Goal: Task Accomplishment & Management: Complete application form

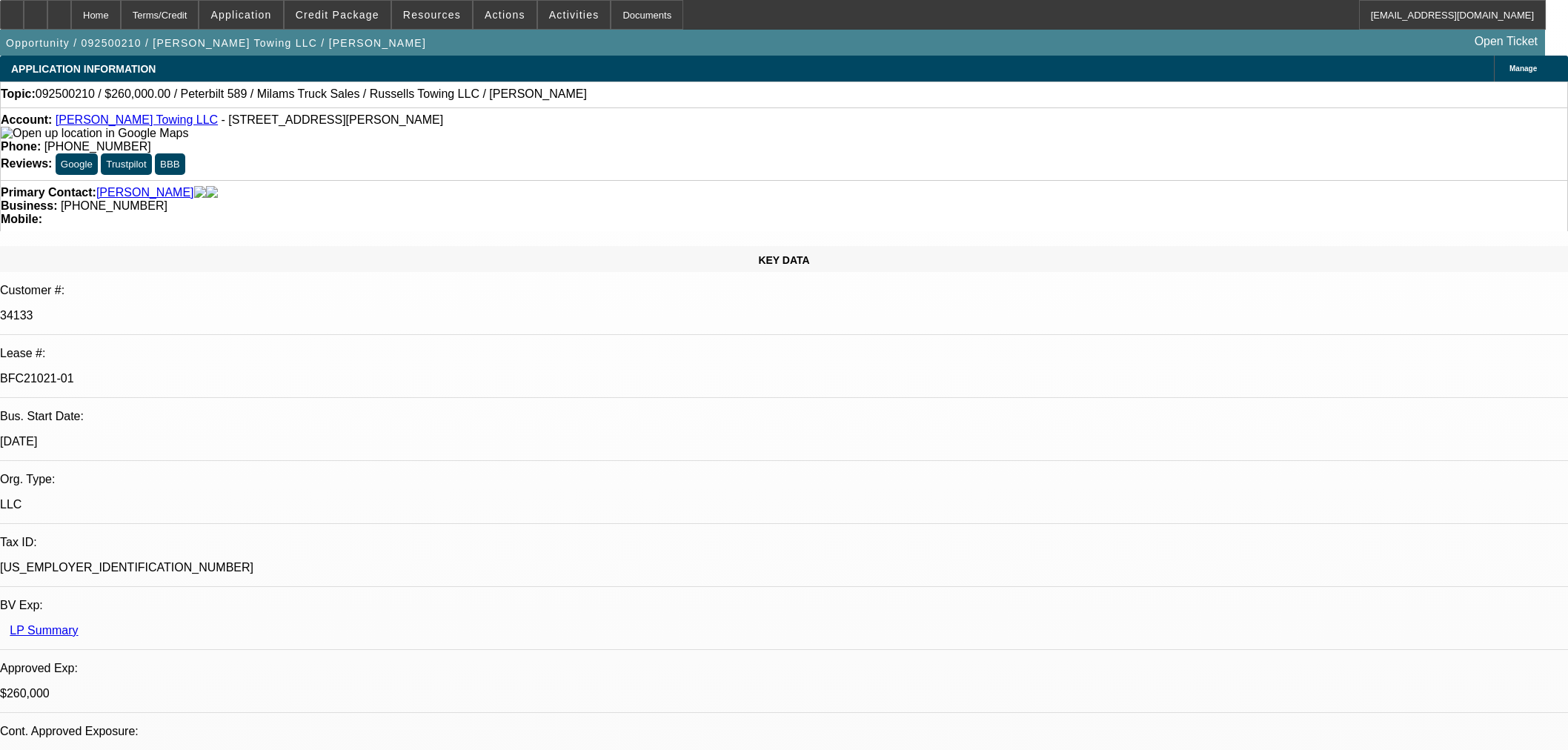
select select "0"
select select "3"
select select "0"
select select "6"
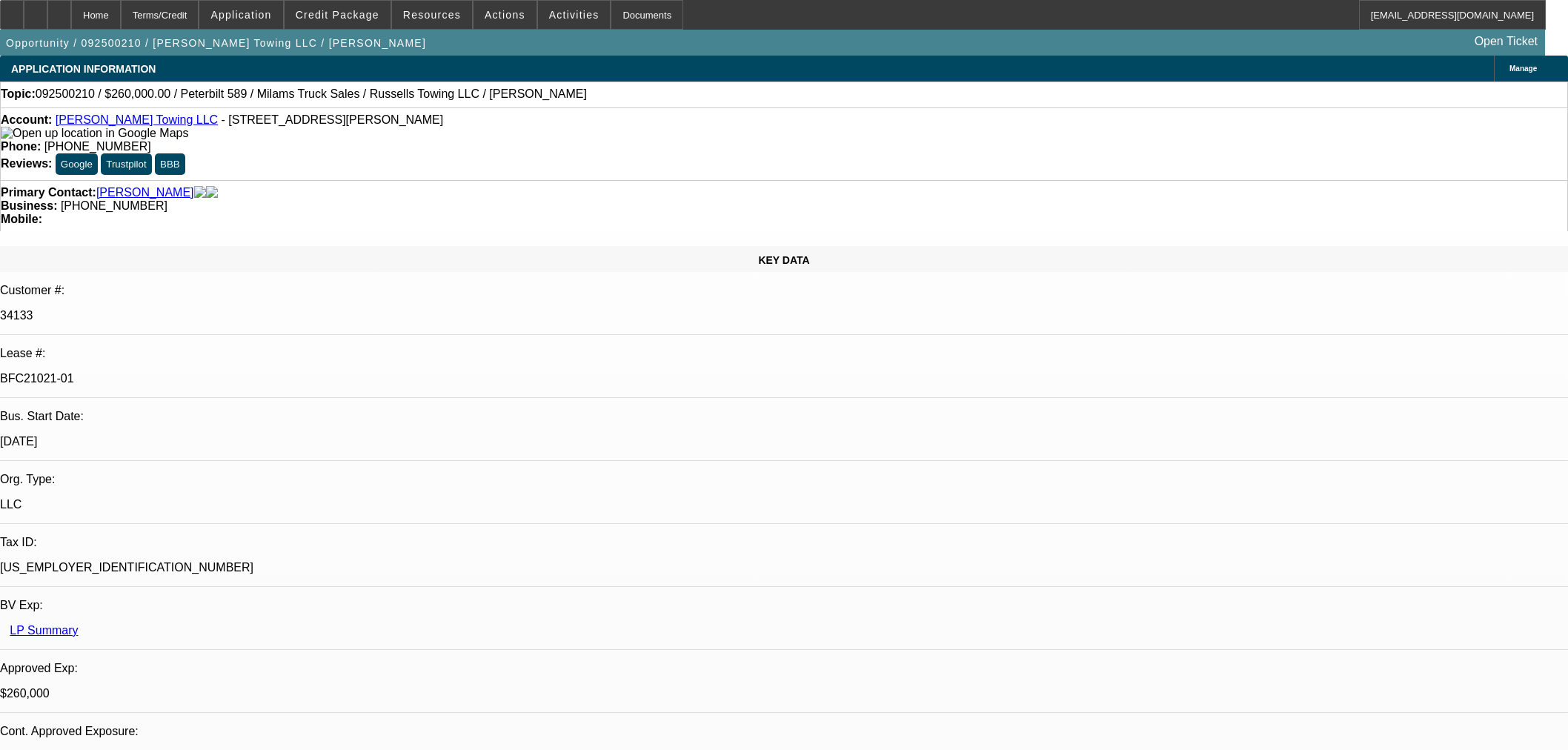
select select "0"
select select "3"
select select "0"
select select "6"
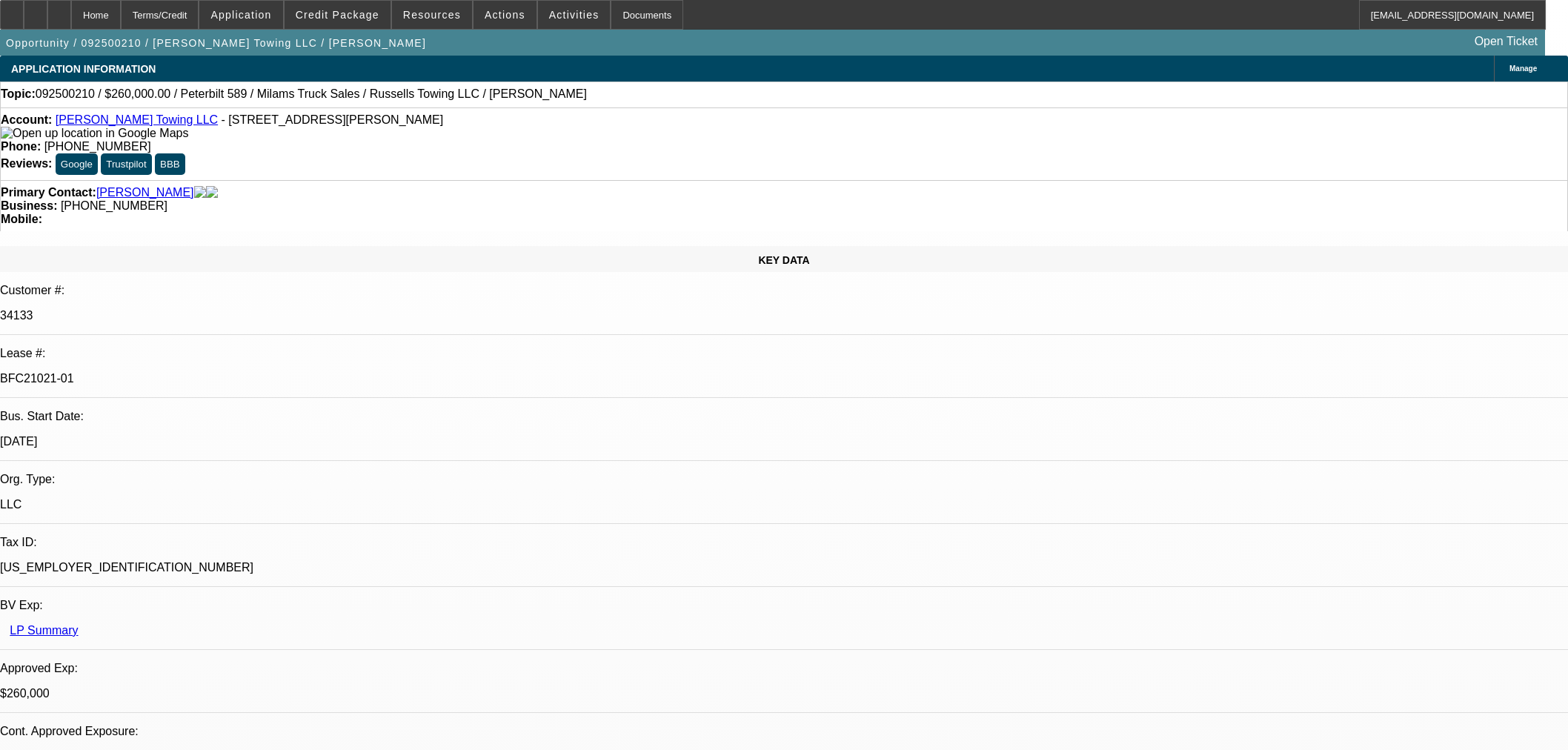
select select "0"
select select "3"
select select "0"
select select "6"
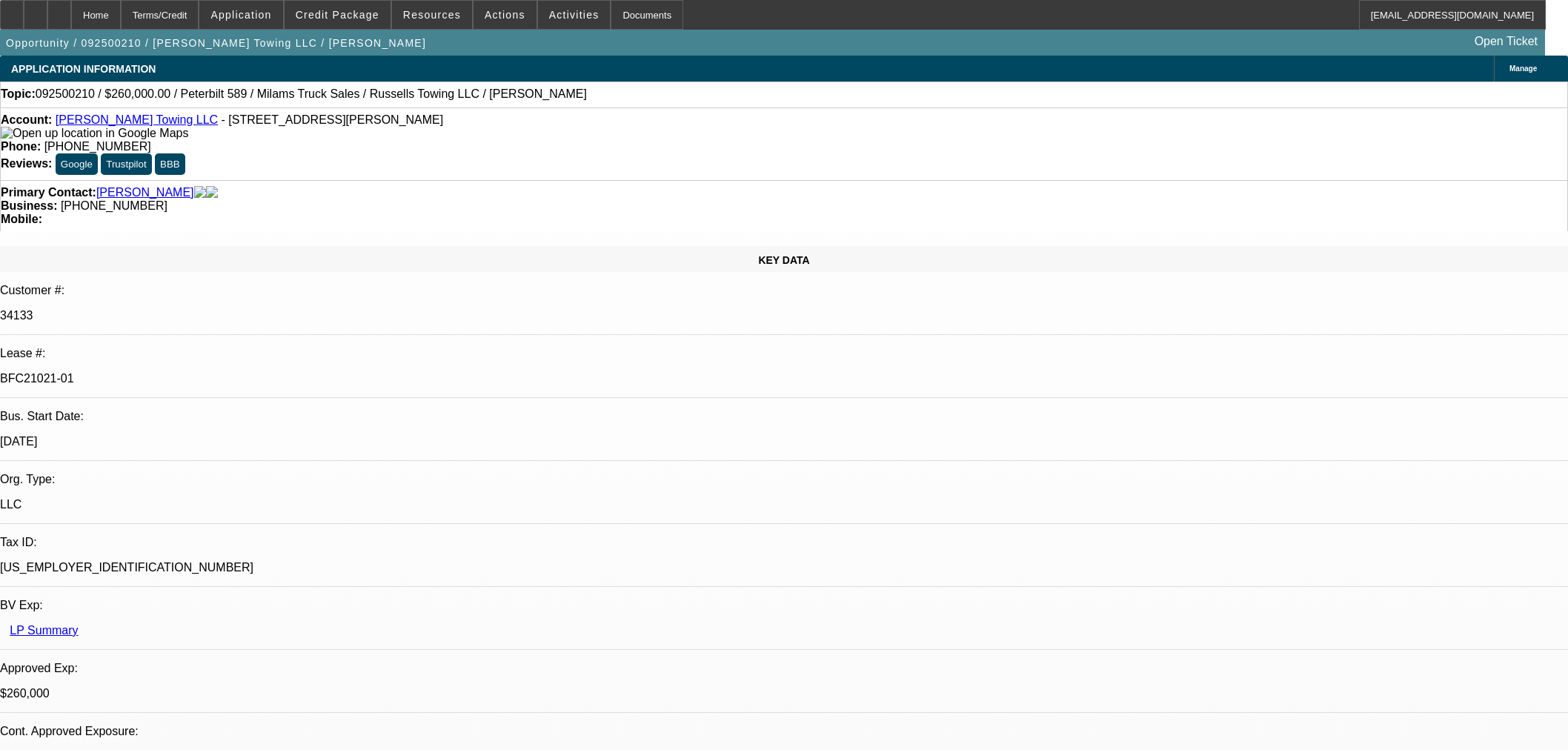
select select "0"
select select "3"
select select "0"
select select "6"
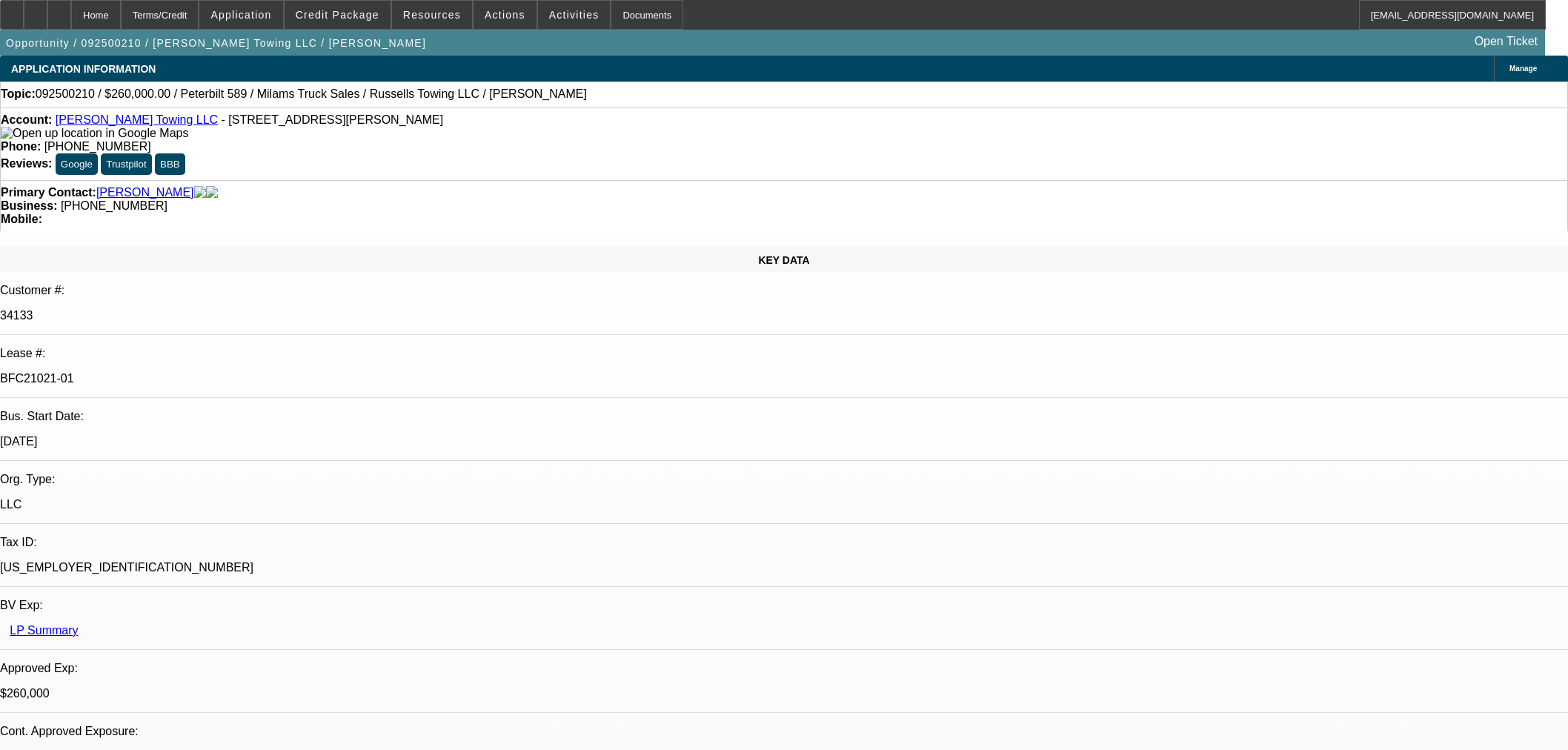
scroll to position [2141, 0]
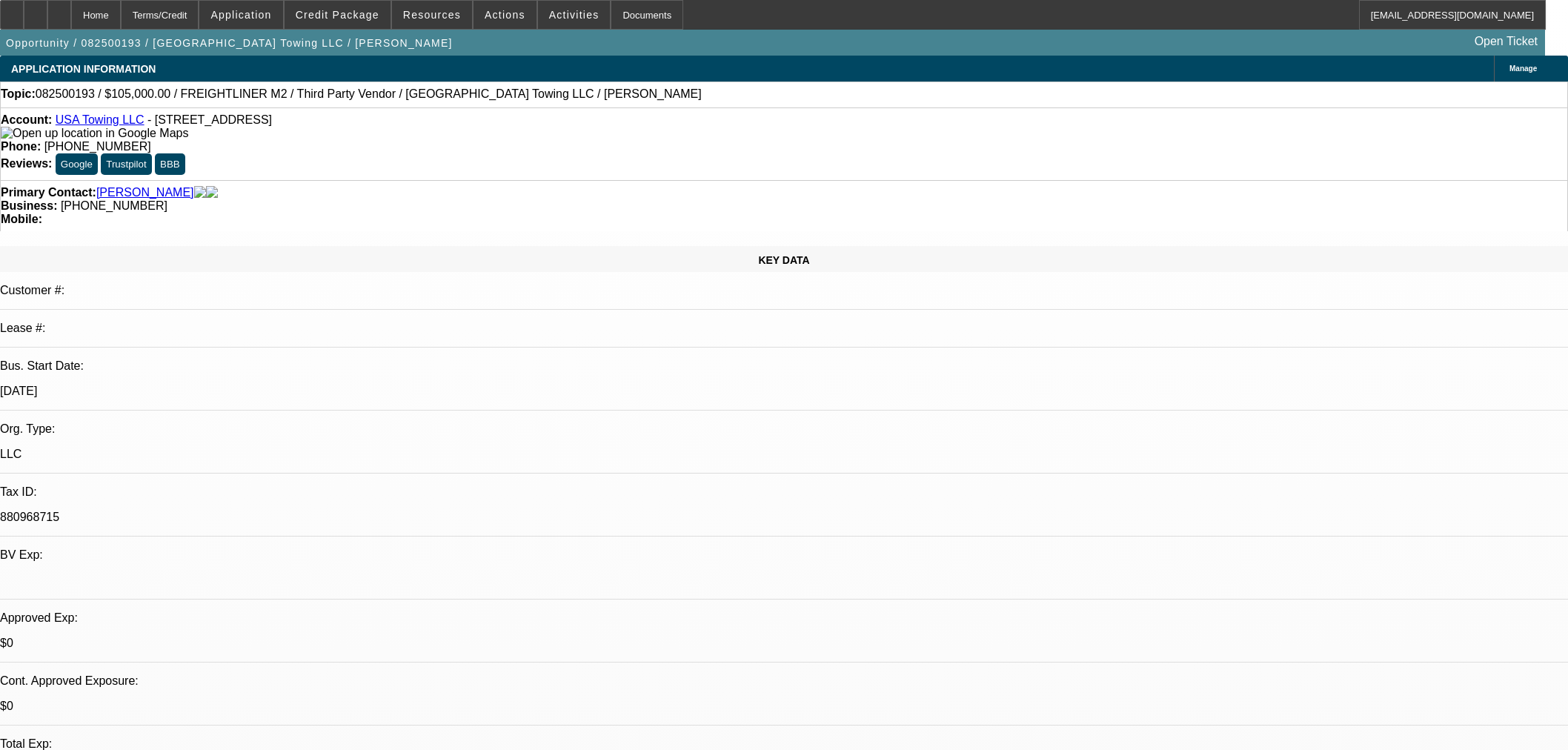
select select "0"
select select "2"
select select "0"
select select "6"
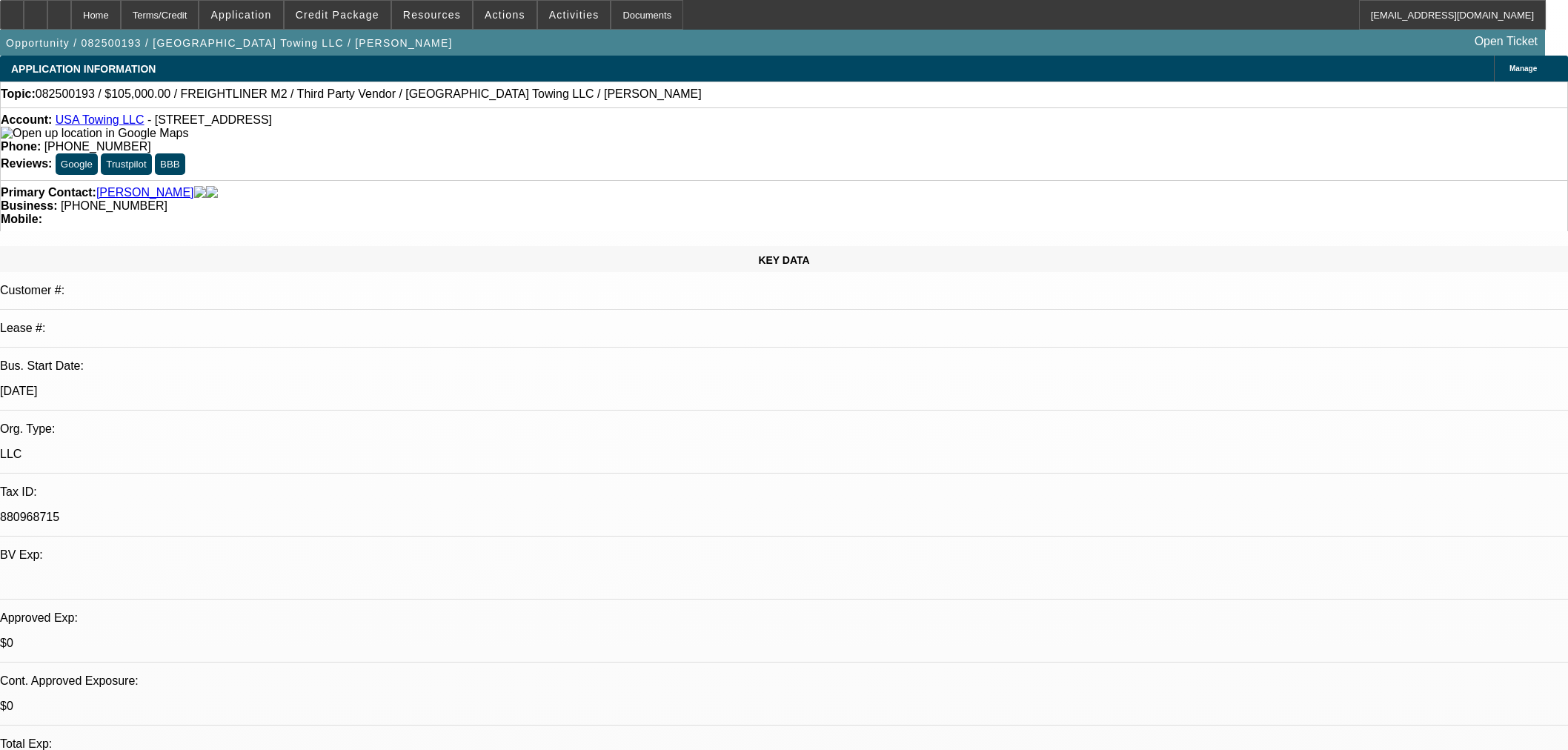
select select "0"
select select "2"
select select "0"
select select "6"
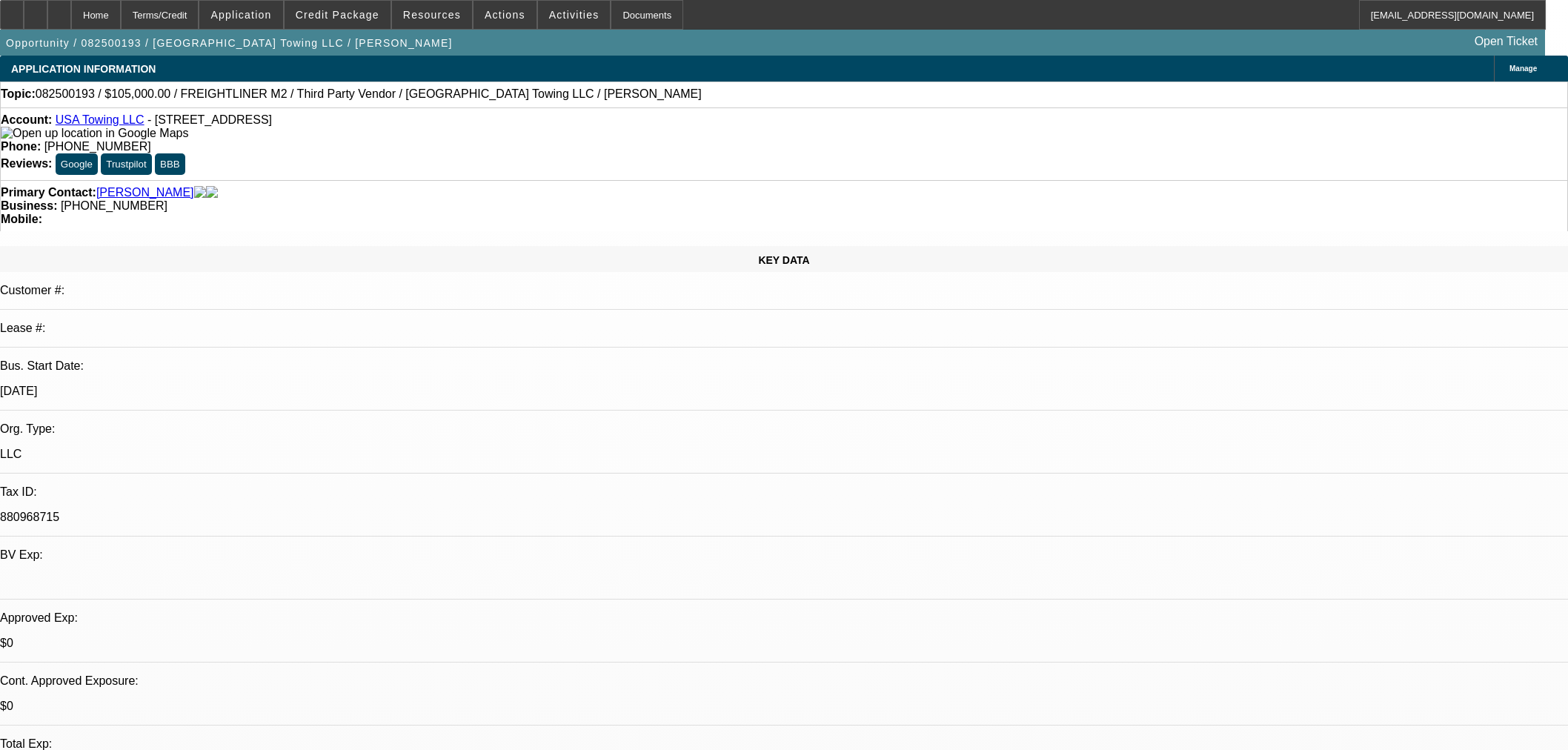
select select "0"
select select "2"
select select "0"
select select "6"
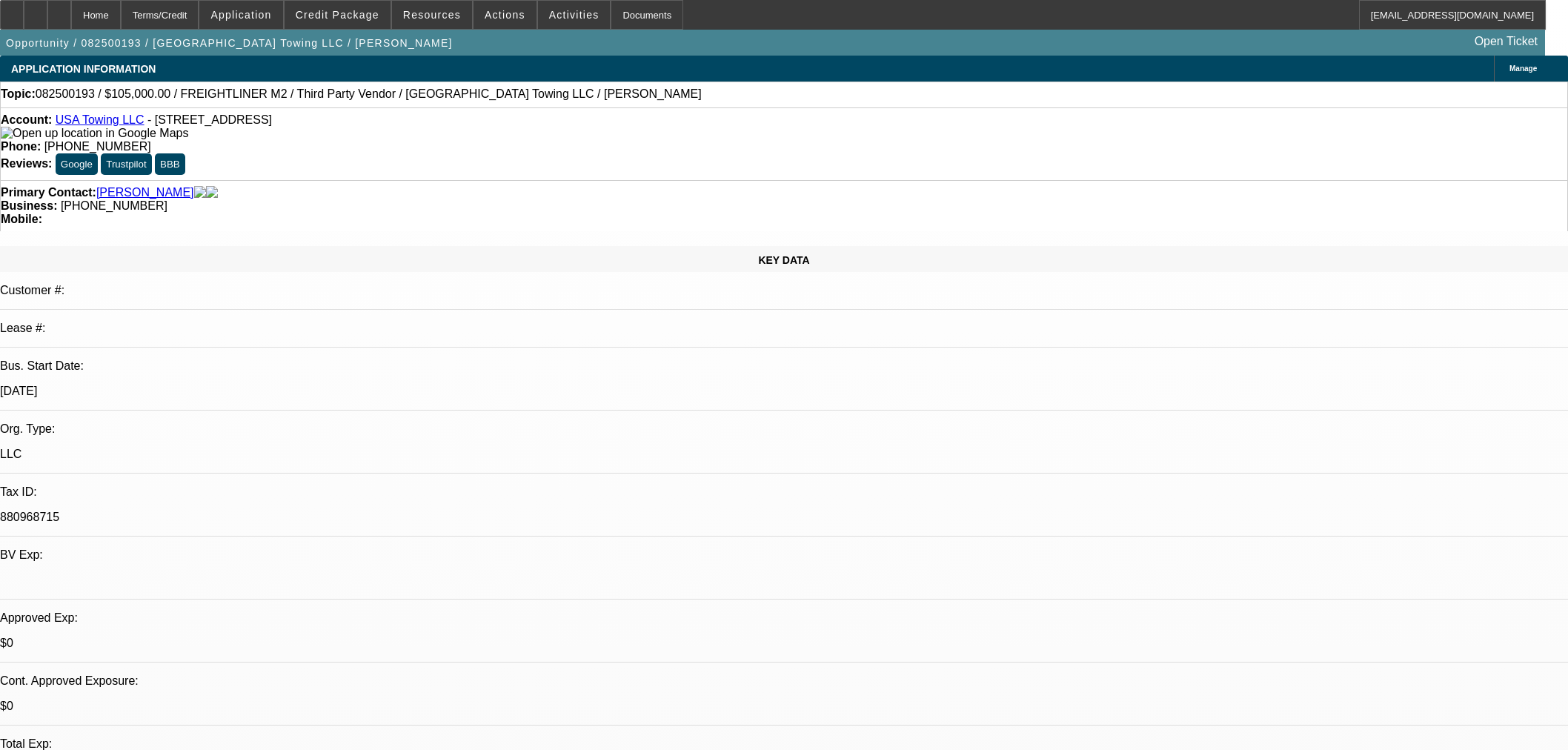
select select "0"
select select "2"
select select "0"
select select "6"
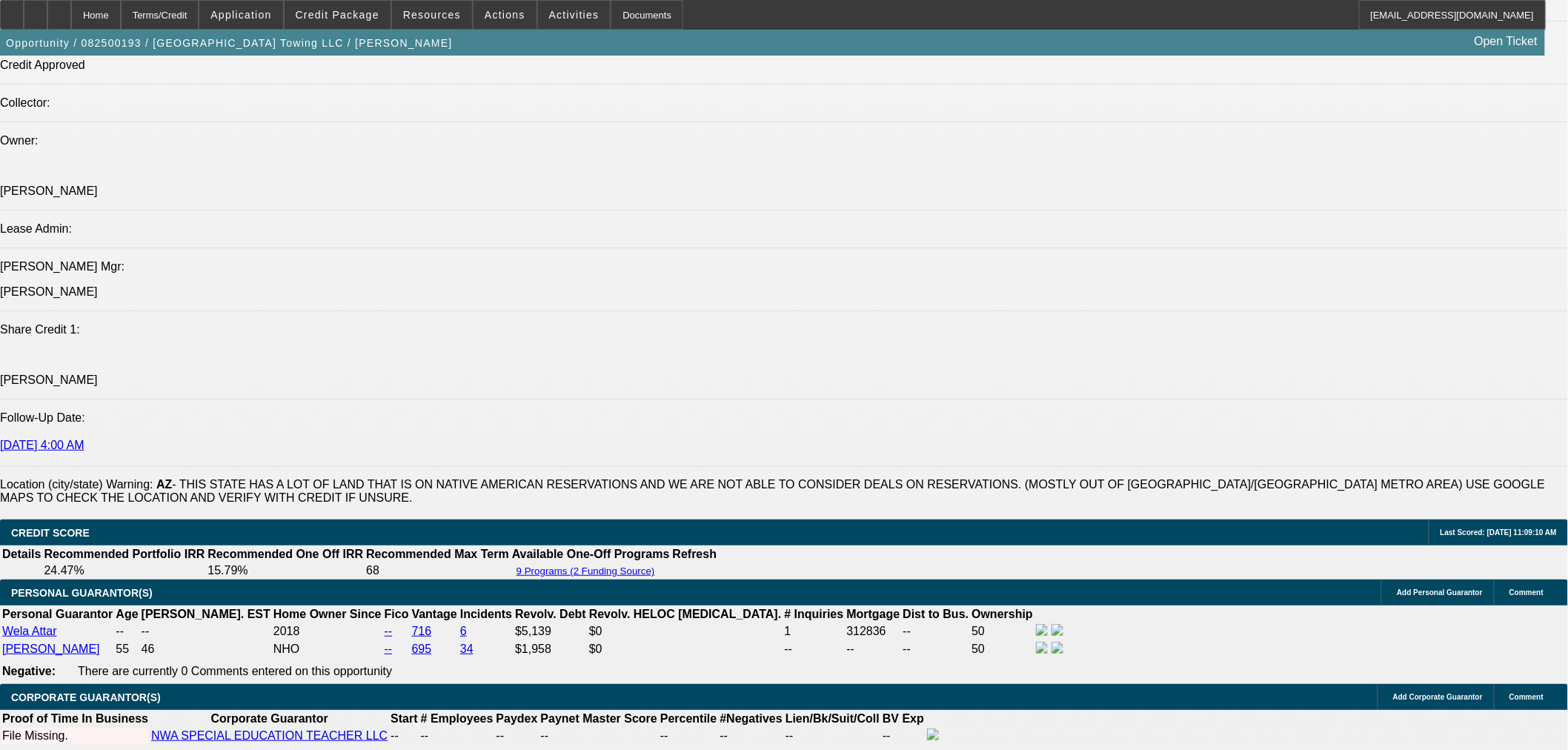
scroll to position [1811, 0]
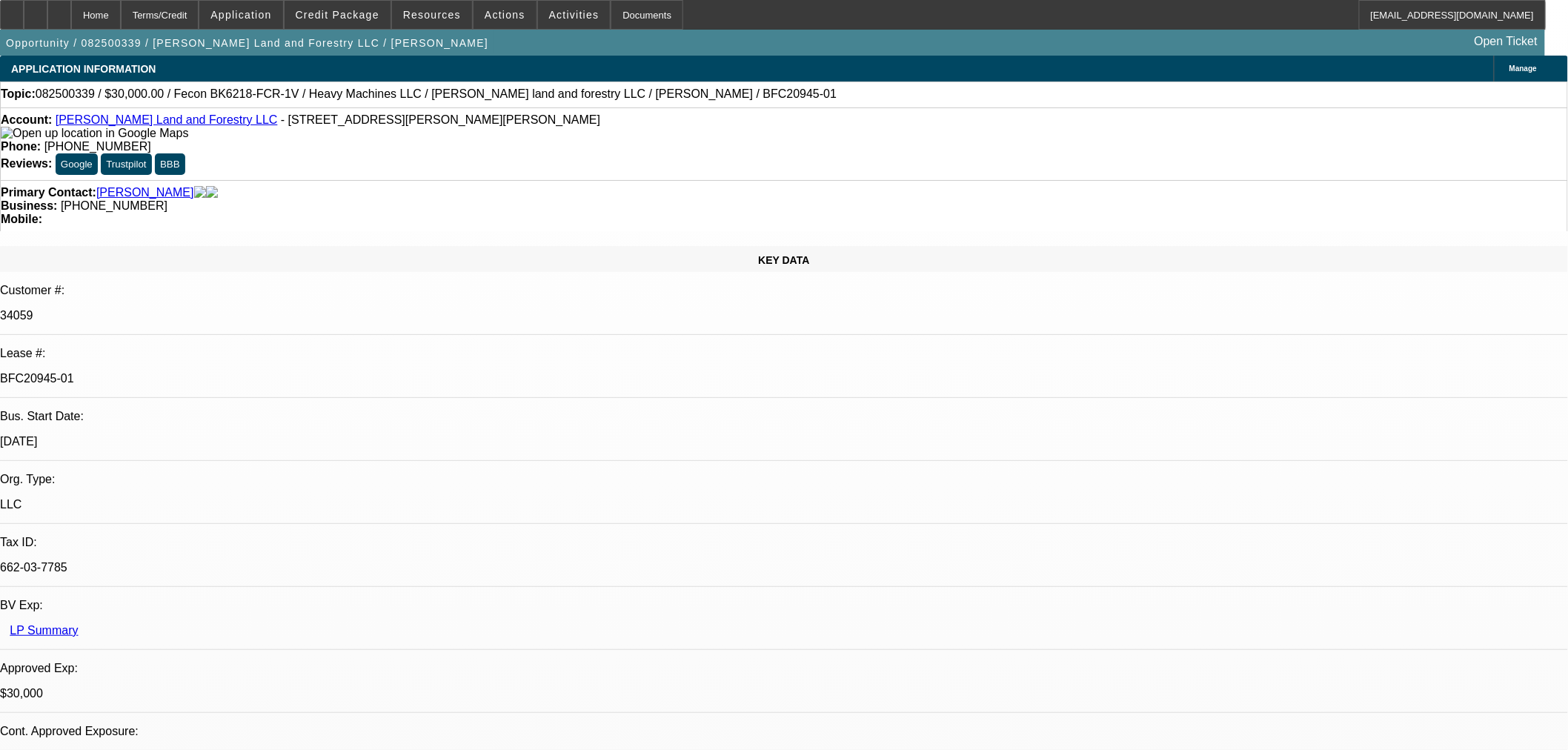
select select "0"
select select "2"
select select "0"
select select "6"
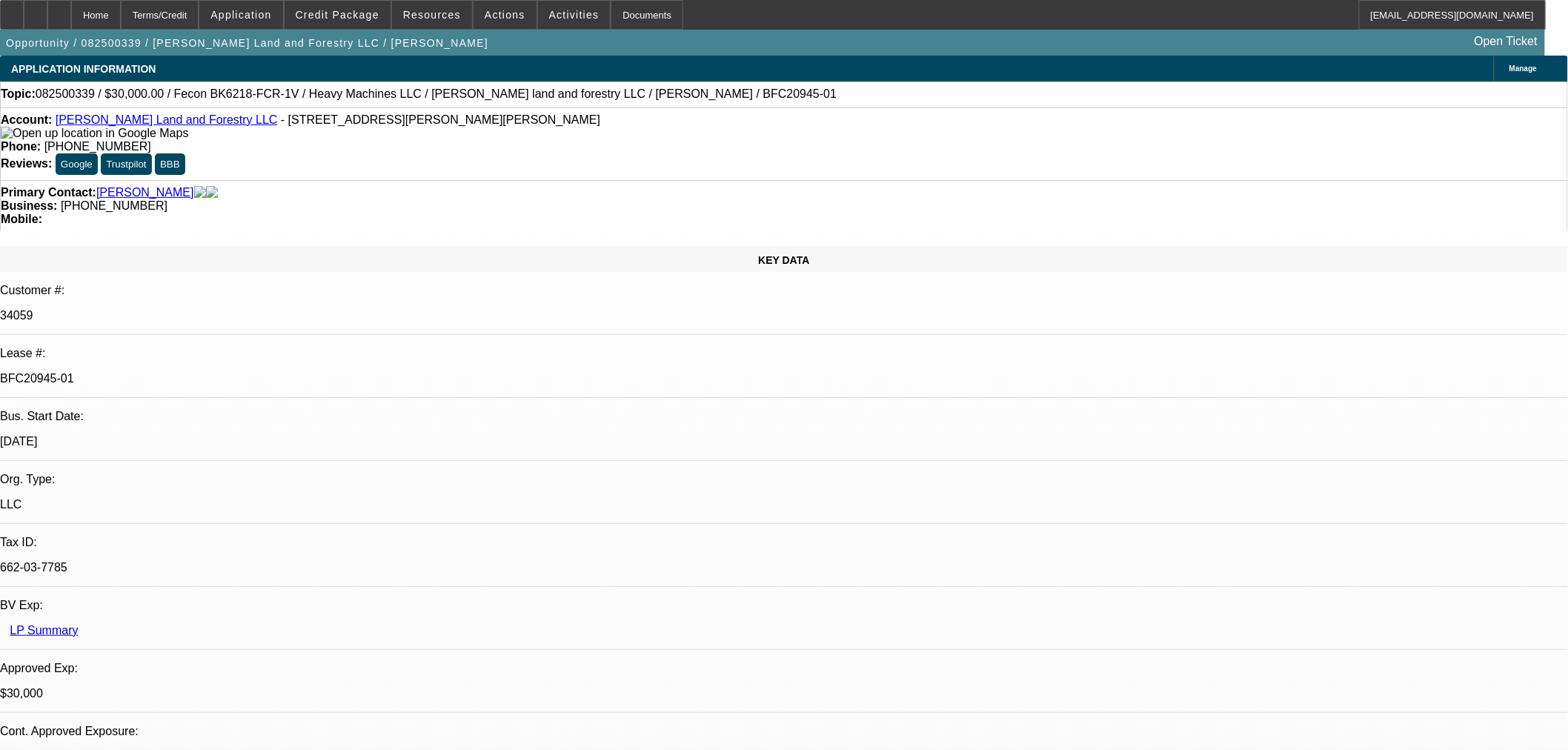
select select "0"
select select "2"
select select "0"
select select "6"
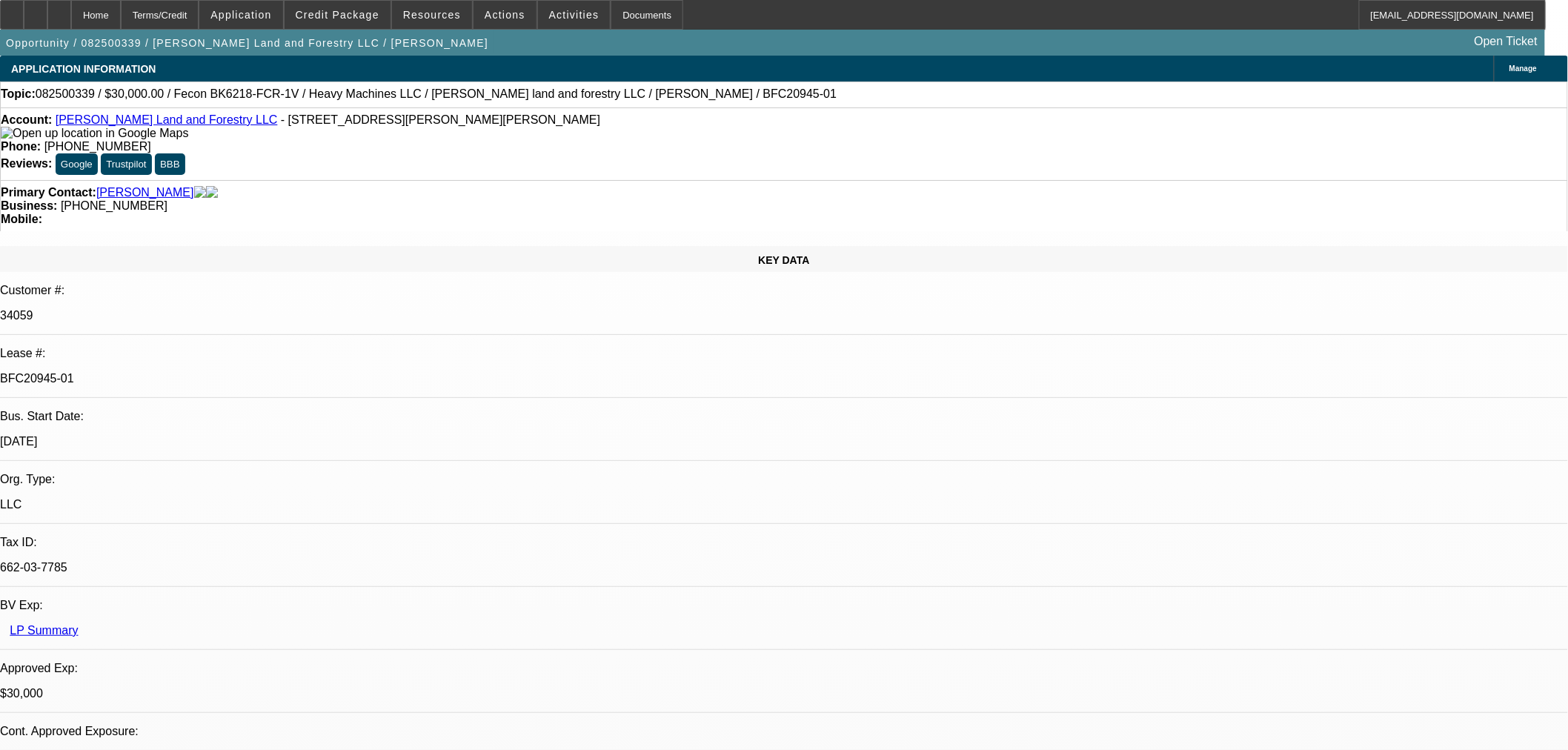
select select "0.2"
select select "2"
select select "0"
select select "6"
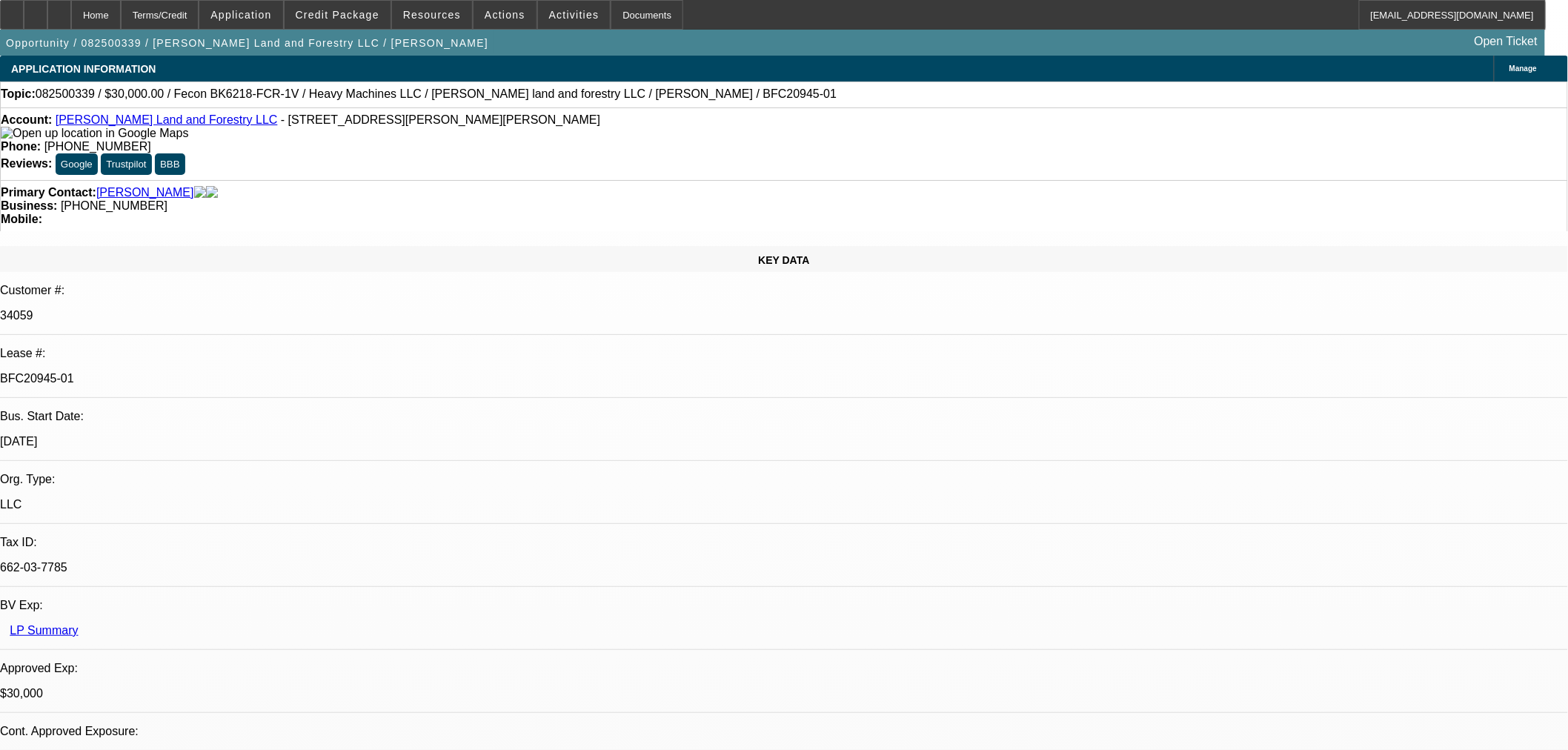
select select "0"
select select "19"
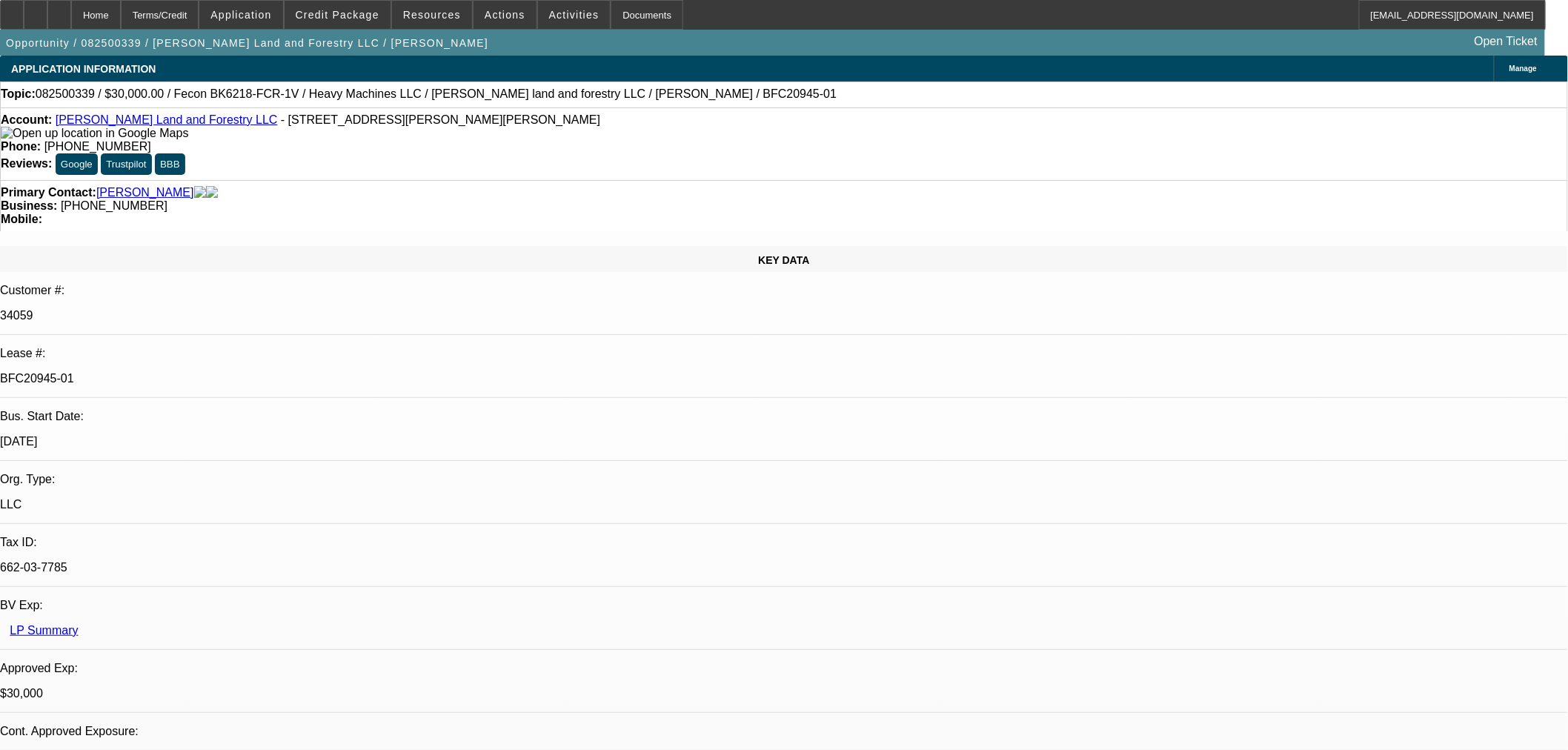
scroll to position [28, 0]
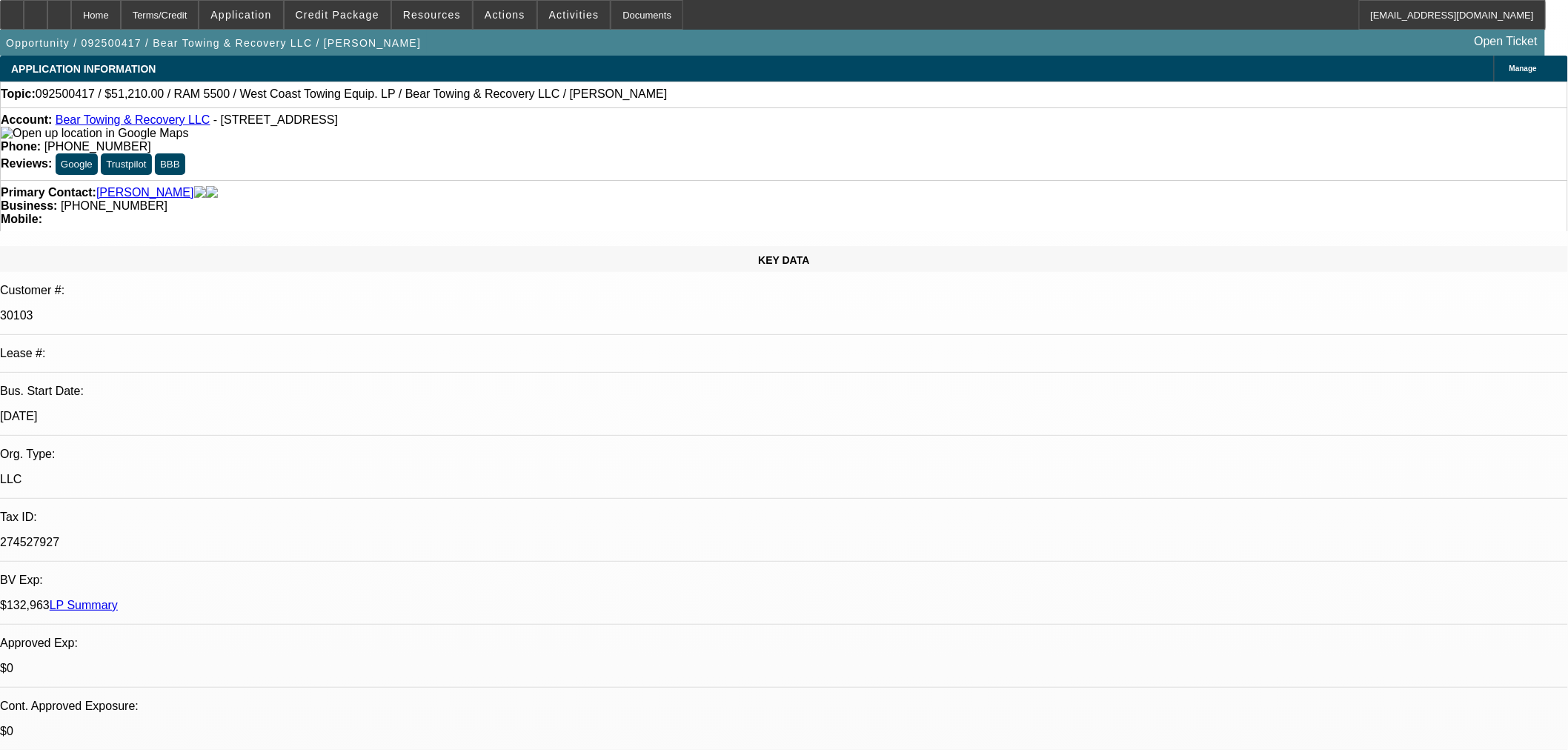
select select "0.1"
select select "0"
select select "3"
select select "0.1"
select select "4"
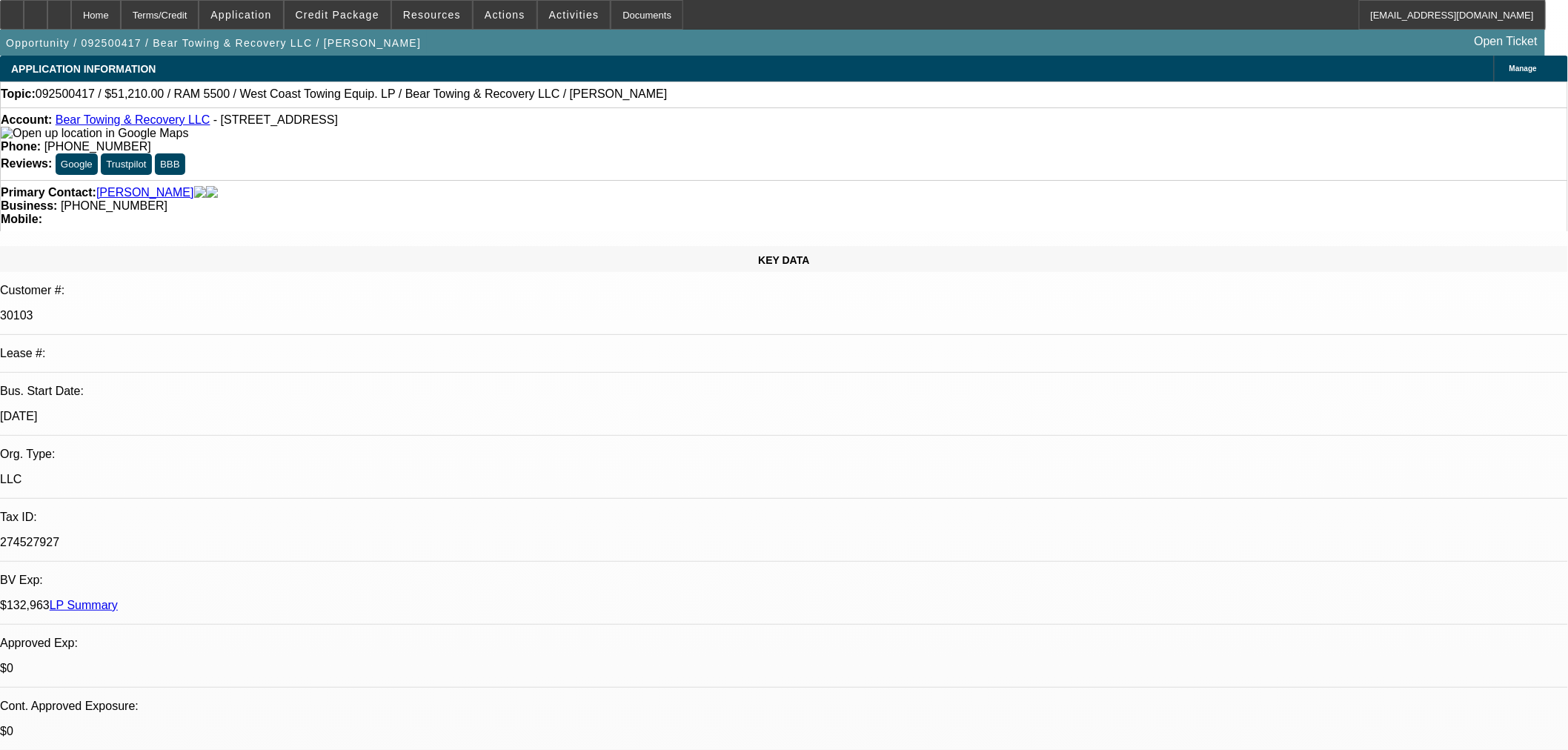
select select "0"
select select "3"
select select "0.1"
select select "4"
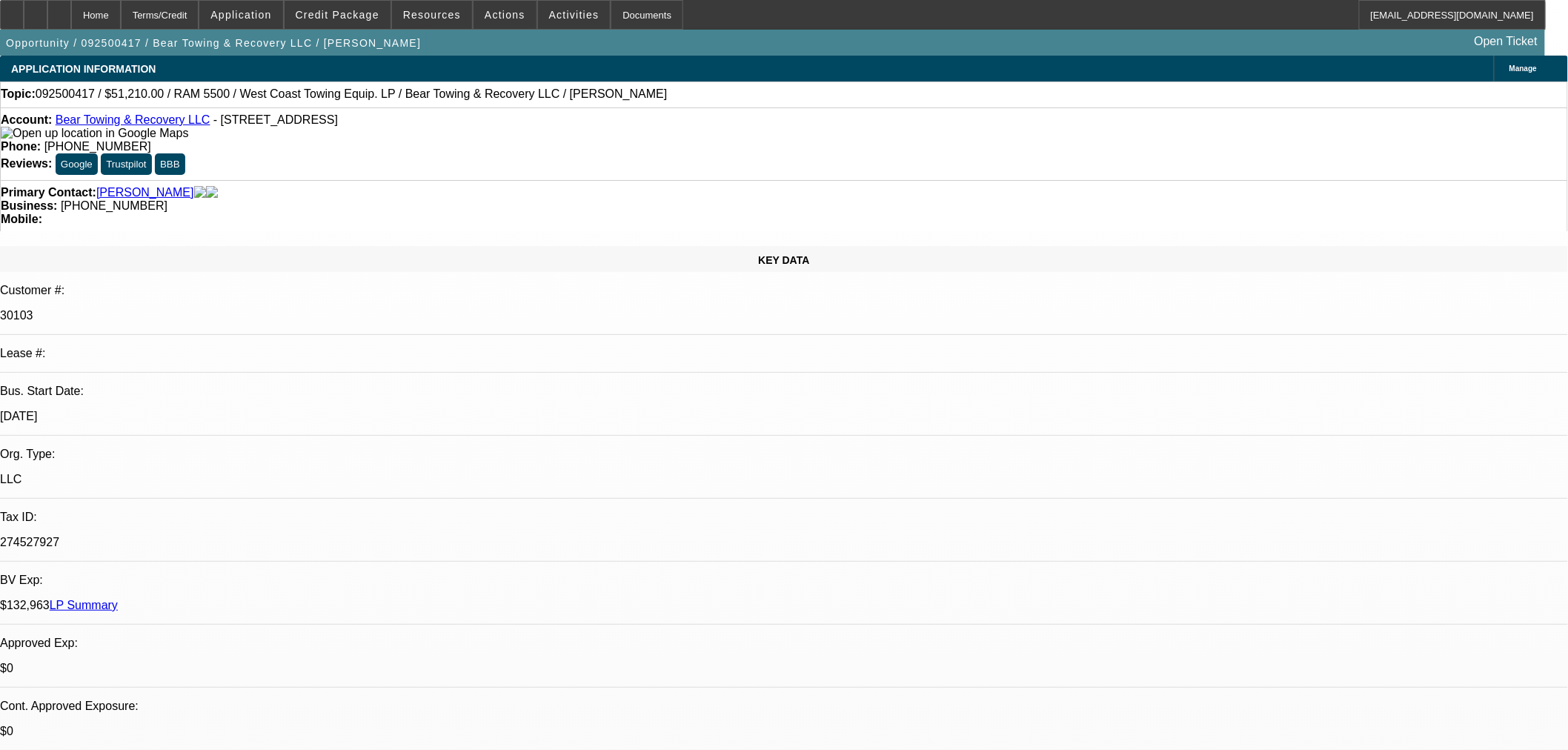
select select "0"
select select "3"
select select "0.1"
select select "4"
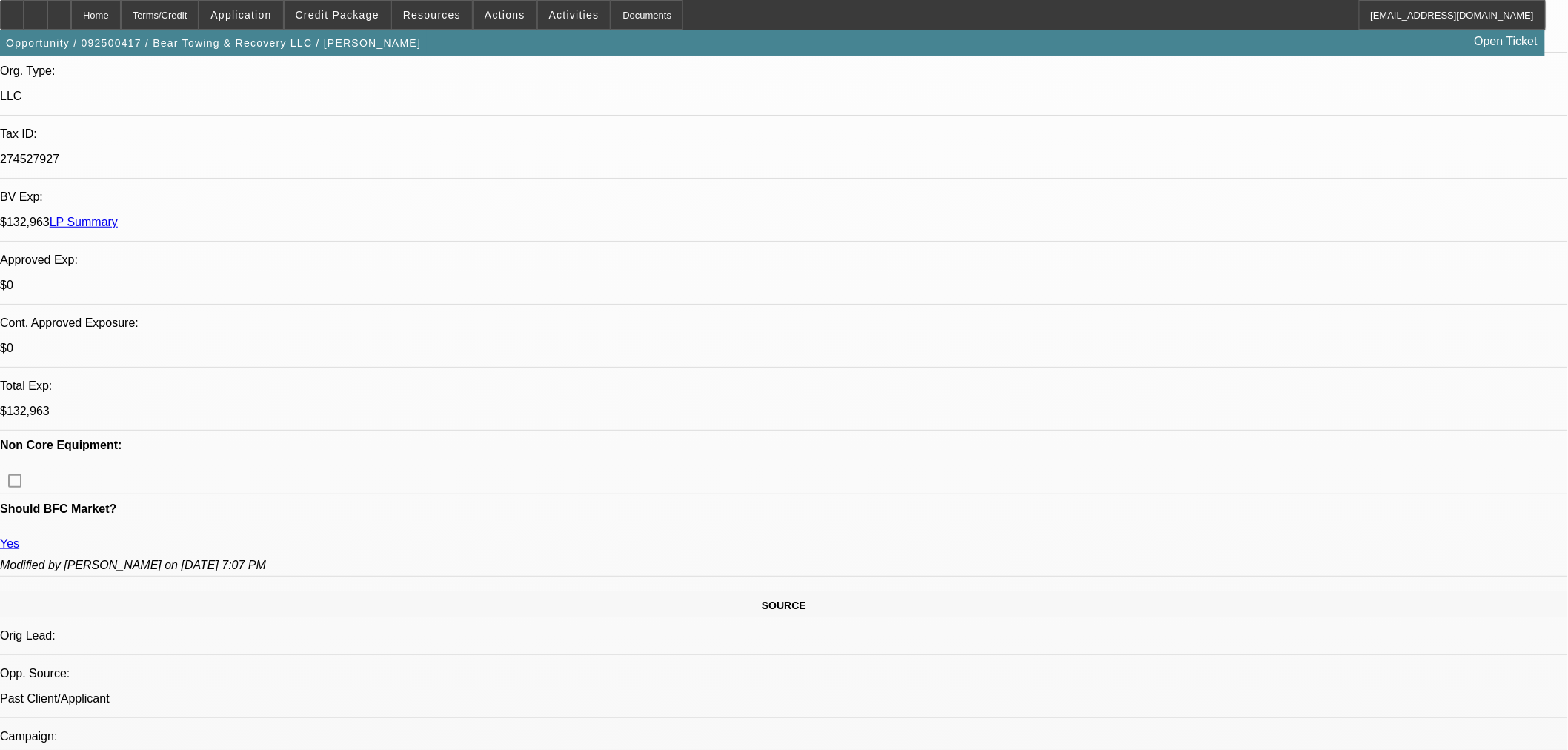
scroll to position [329, 0]
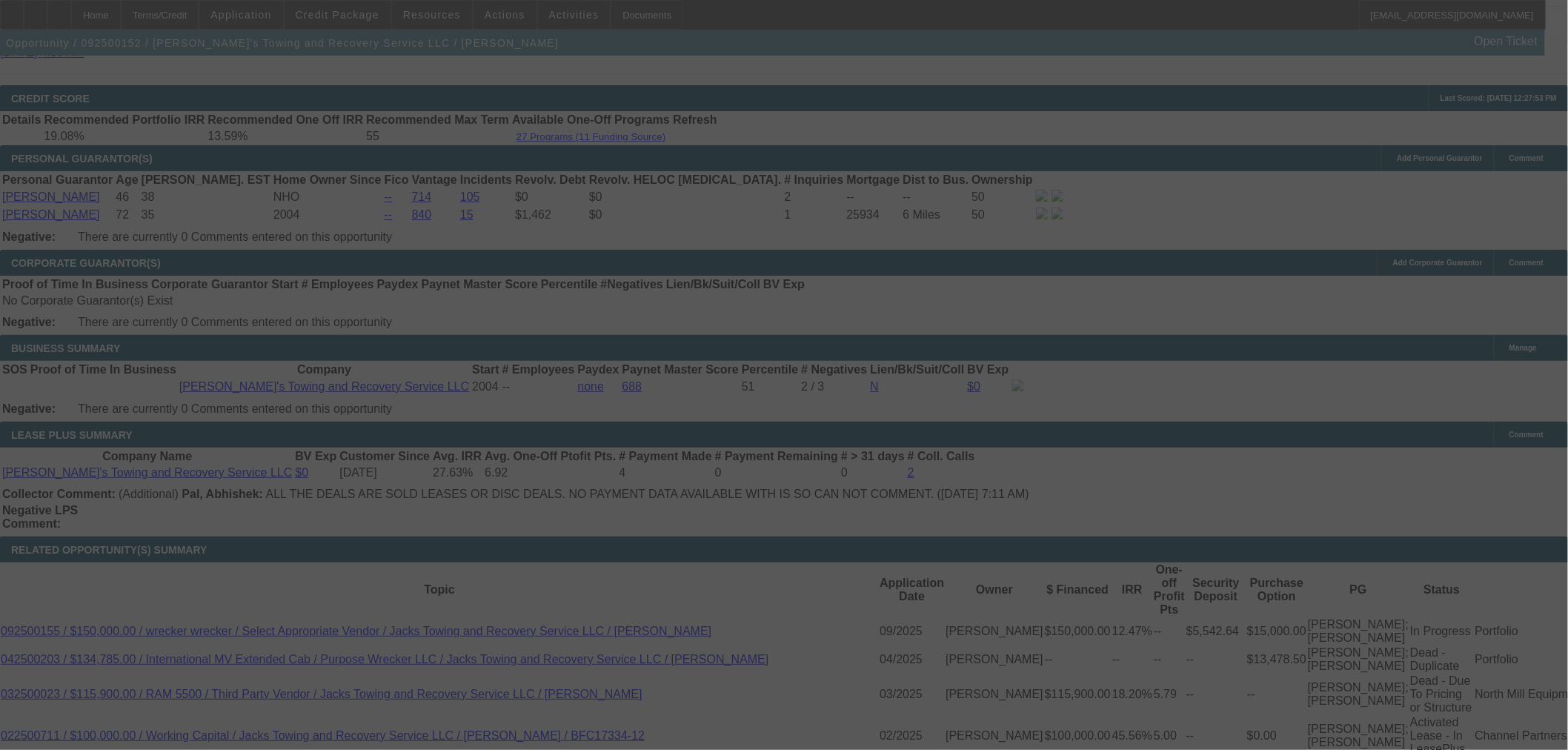
scroll to position [2311, 0]
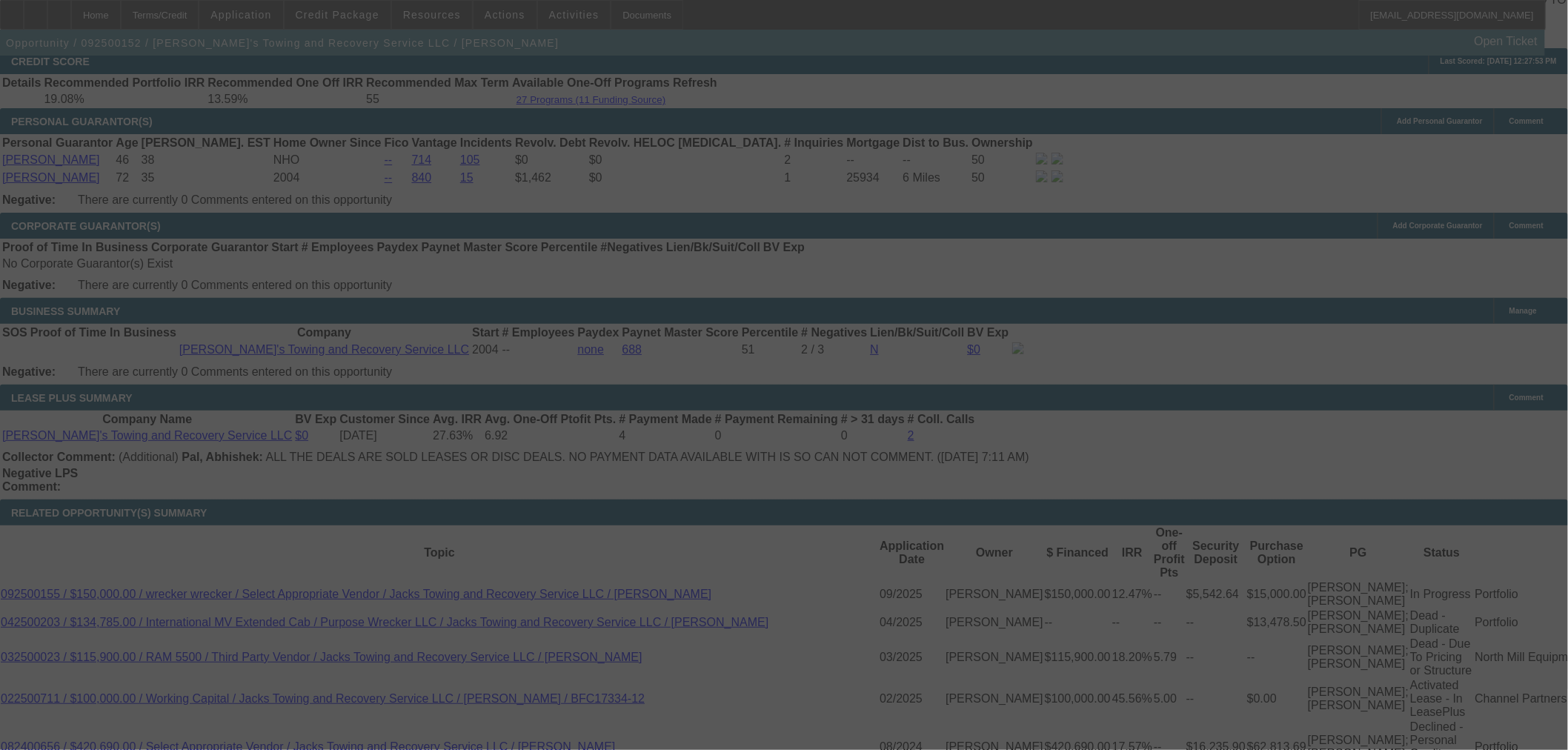
select select "0"
select select "3"
select select "0"
select select "6"
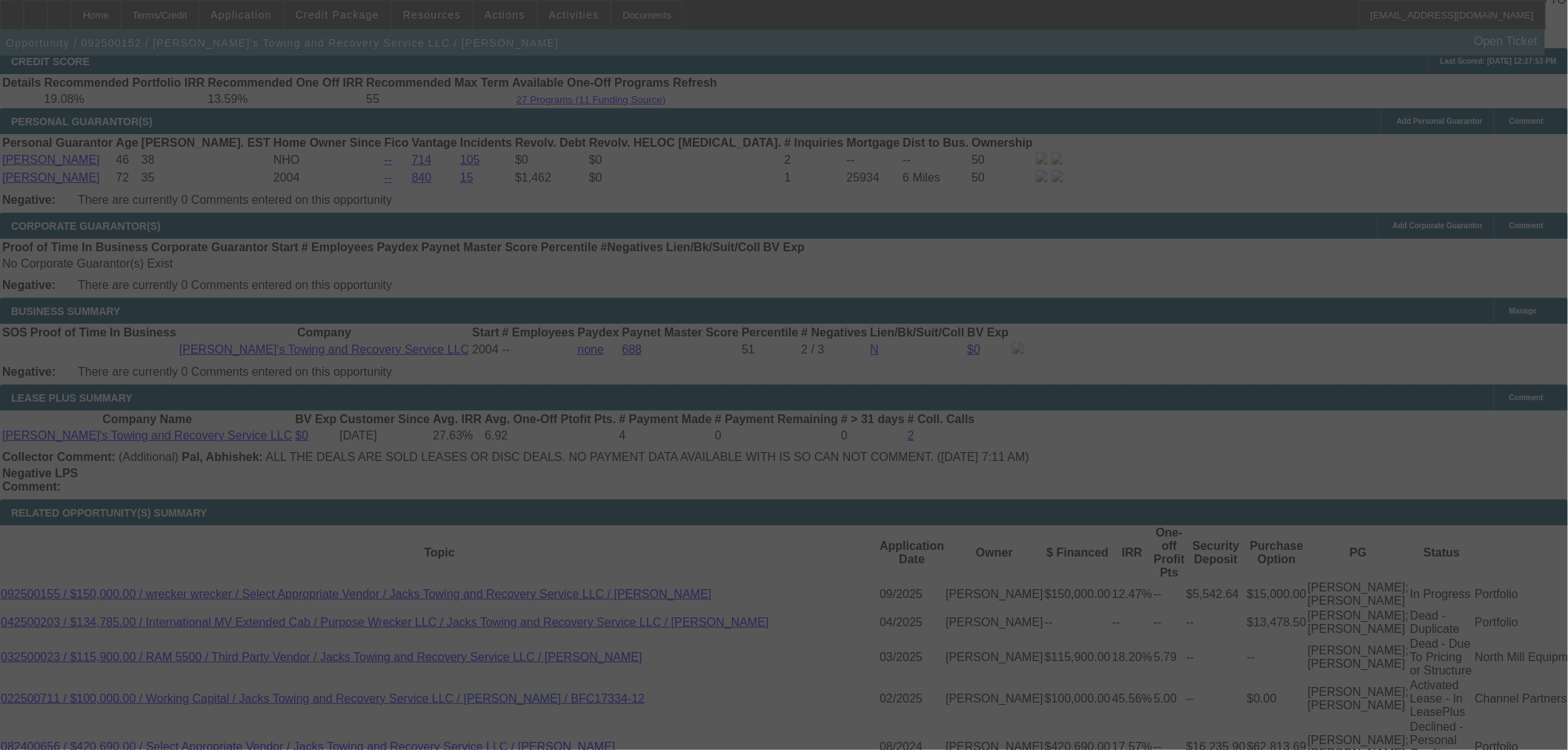
select select "0"
select select "3"
select select "0"
select select "6"
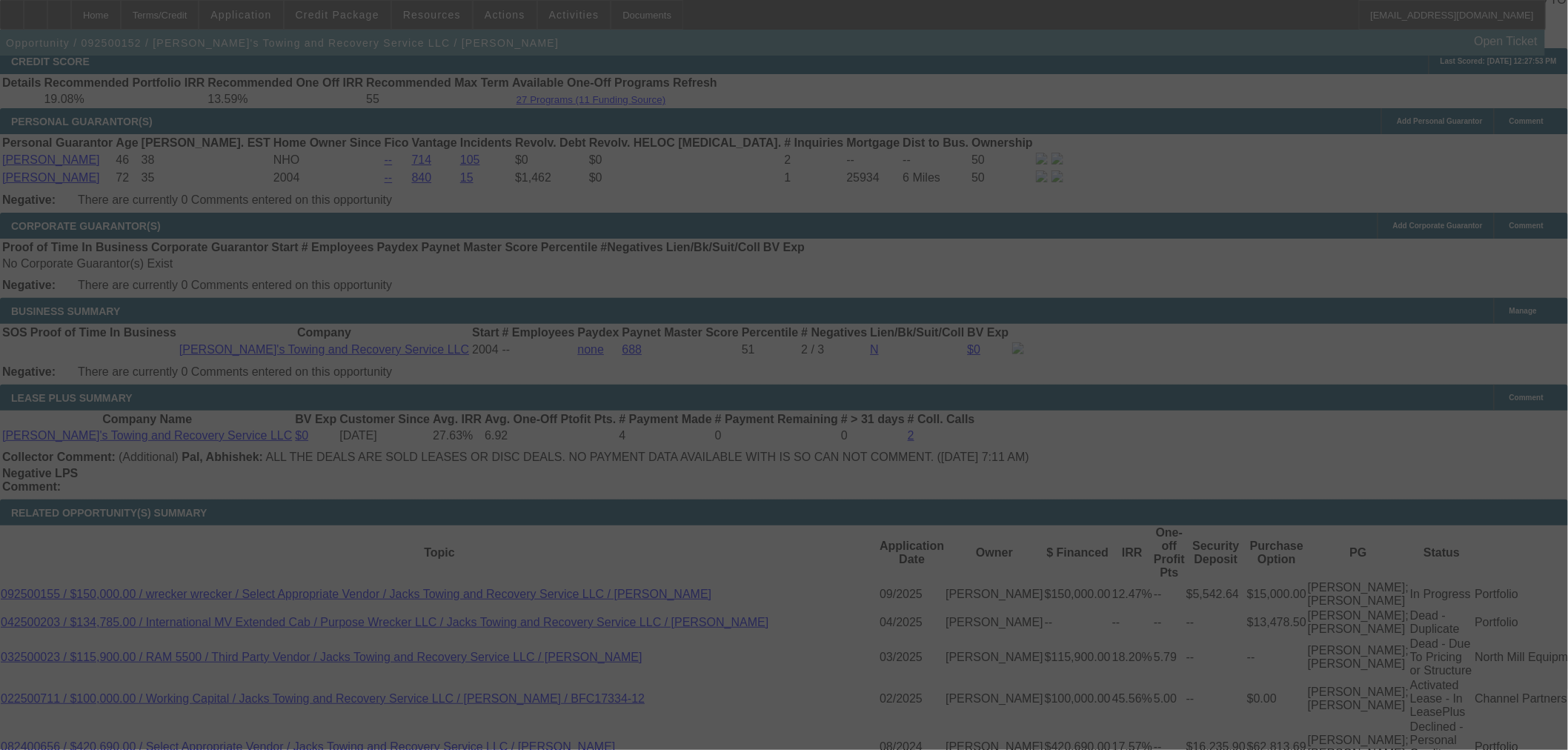
select select "0"
select select "3"
select select "0"
select select "6"
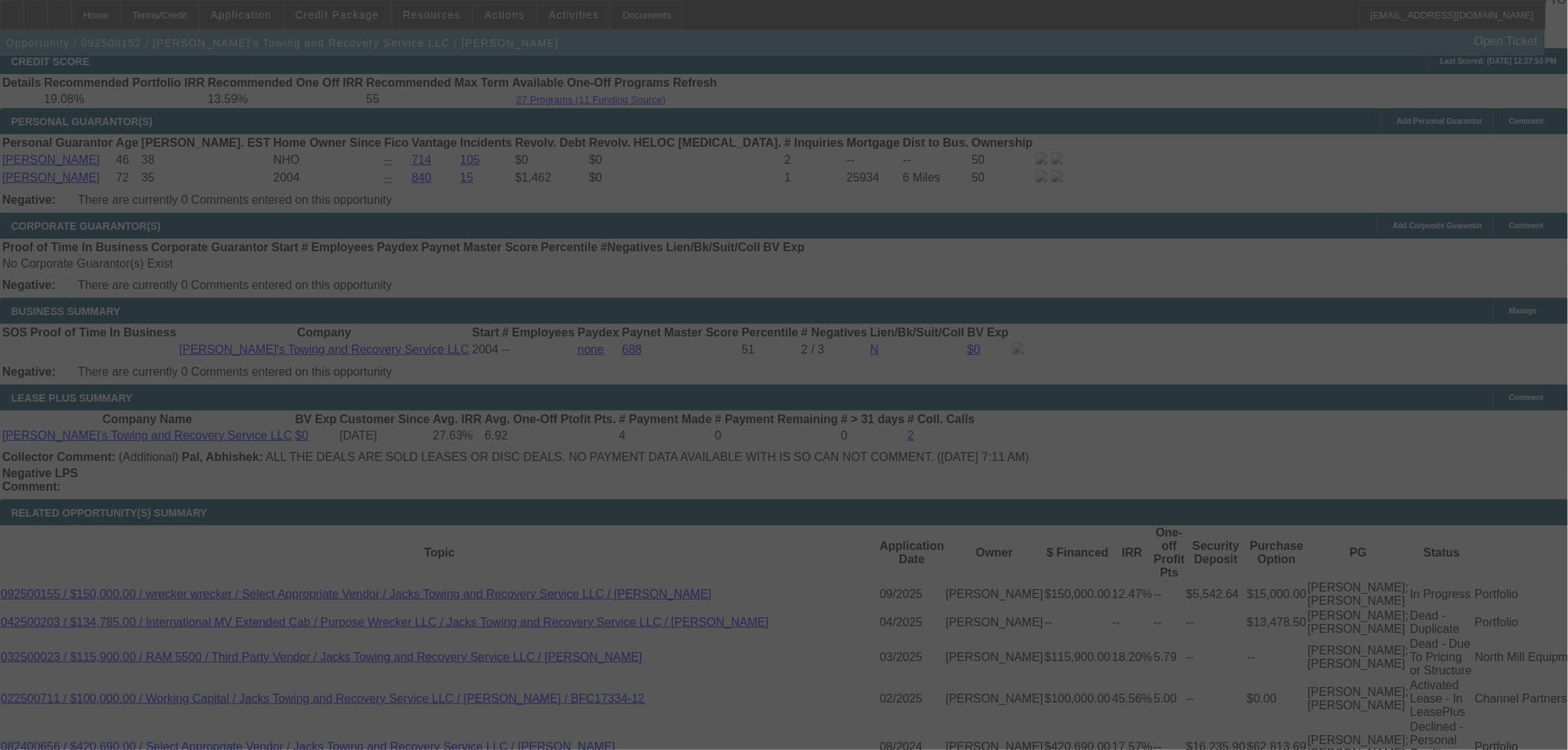
select select "0"
select select "3"
select select "0"
select select "6"
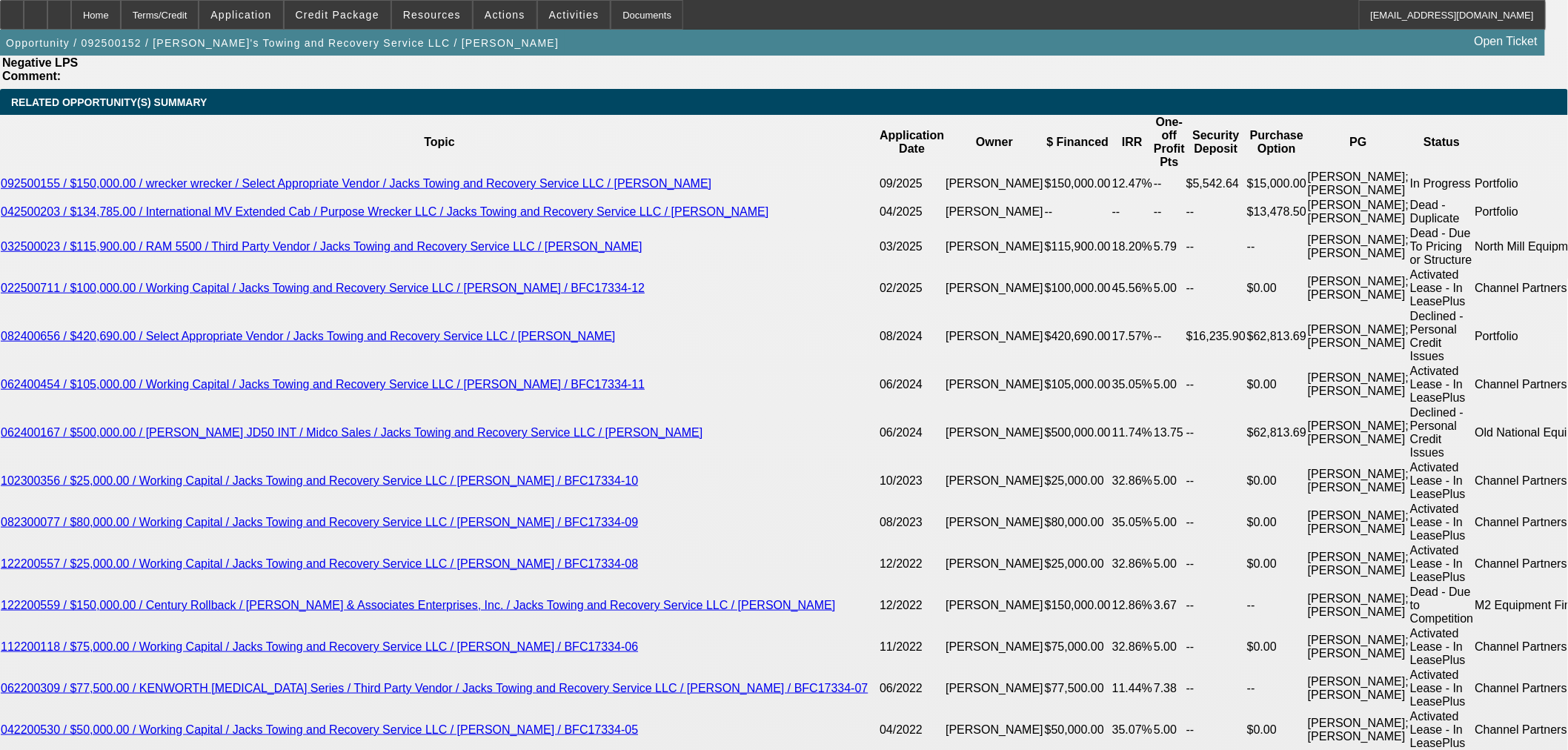
scroll to position [2724, 0]
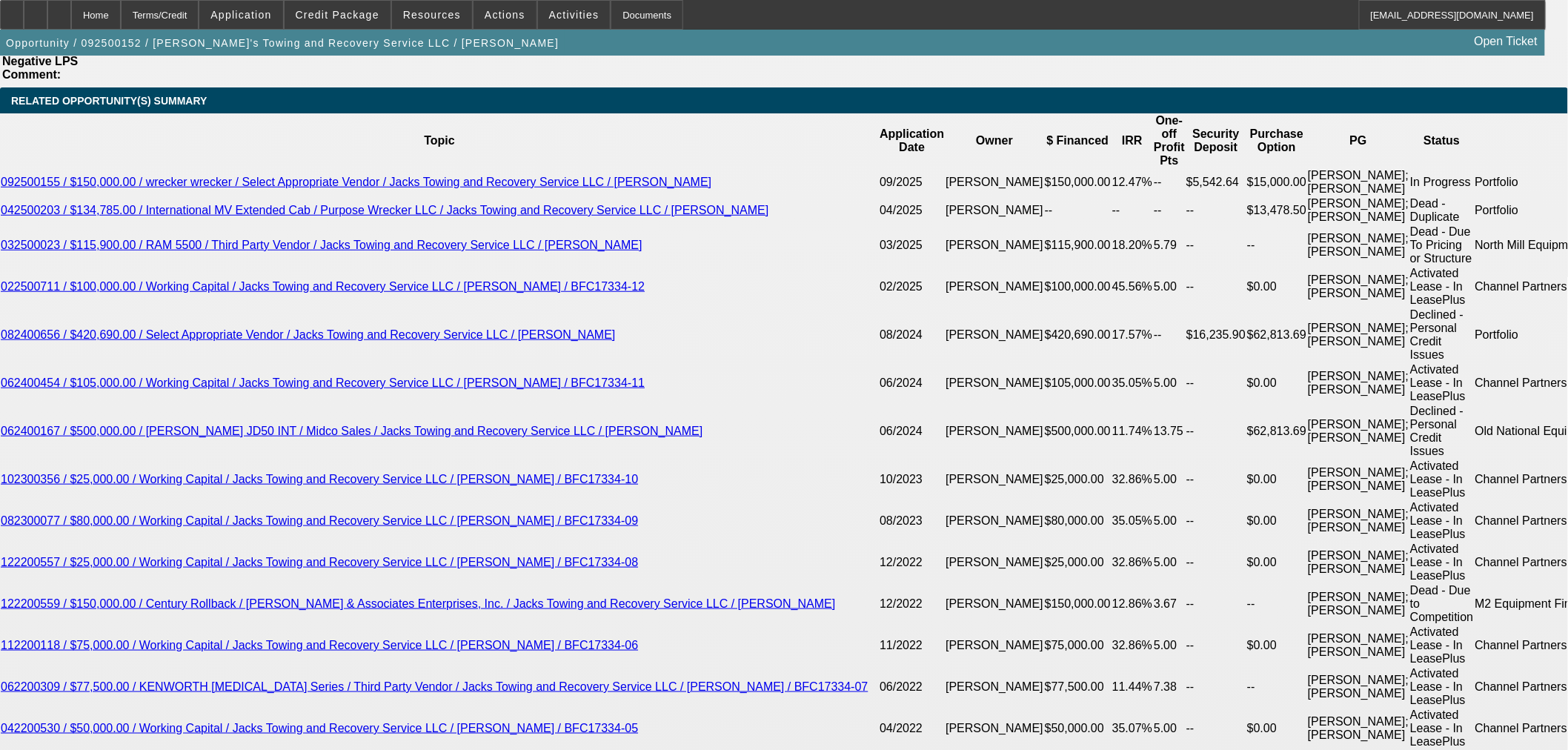
drag, startPoint x: 494, startPoint y: 346, endPoint x: 550, endPoint y: 346, distance: 56.0
type input "UNKNOWN"
type input "7"
type input "$20,132.49"
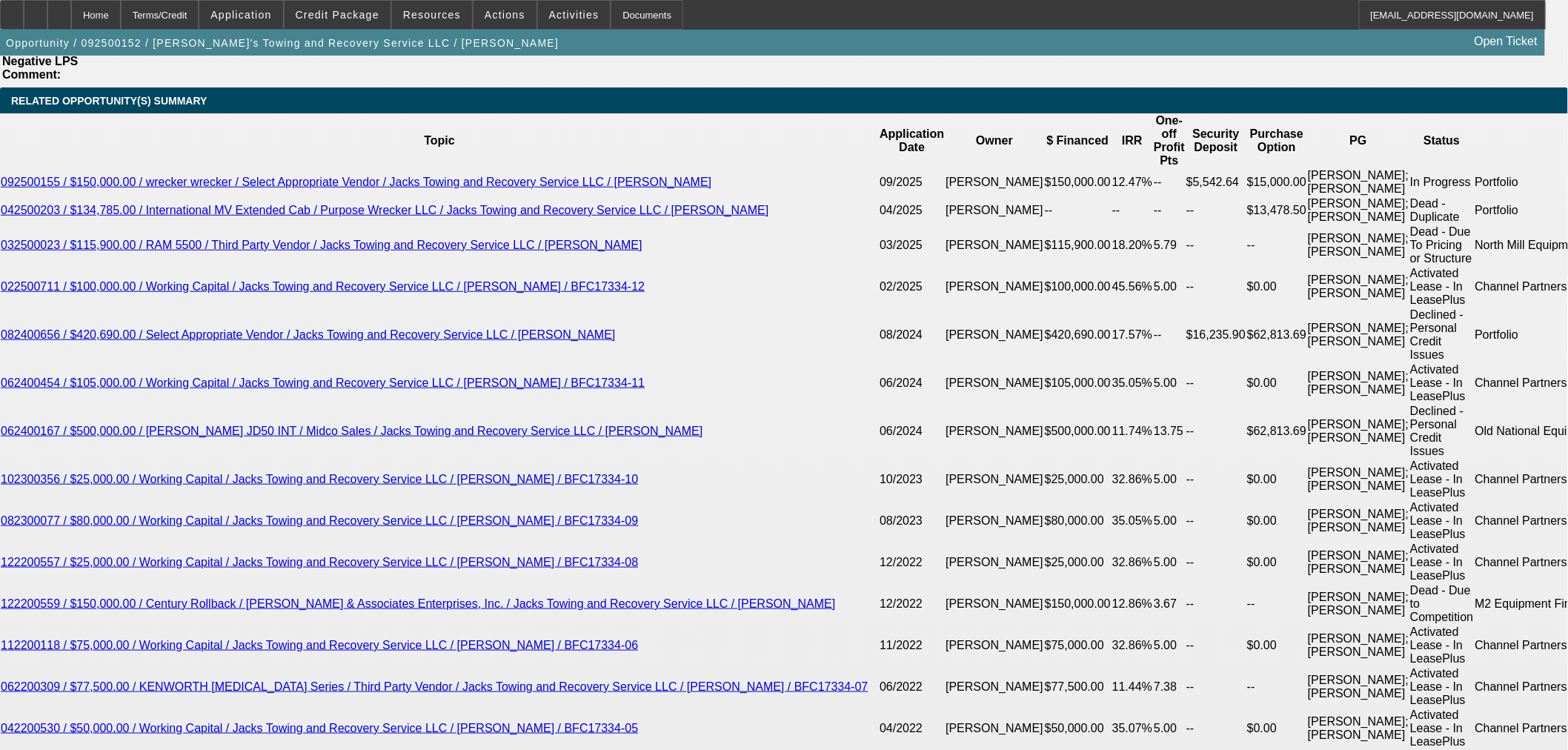
type input "72"
type input "$2,586.71"
type input "72"
drag, startPoint x: 455, startPoint y: 232, endPoint x: 710, endPoint y: 228, distance: 255.0
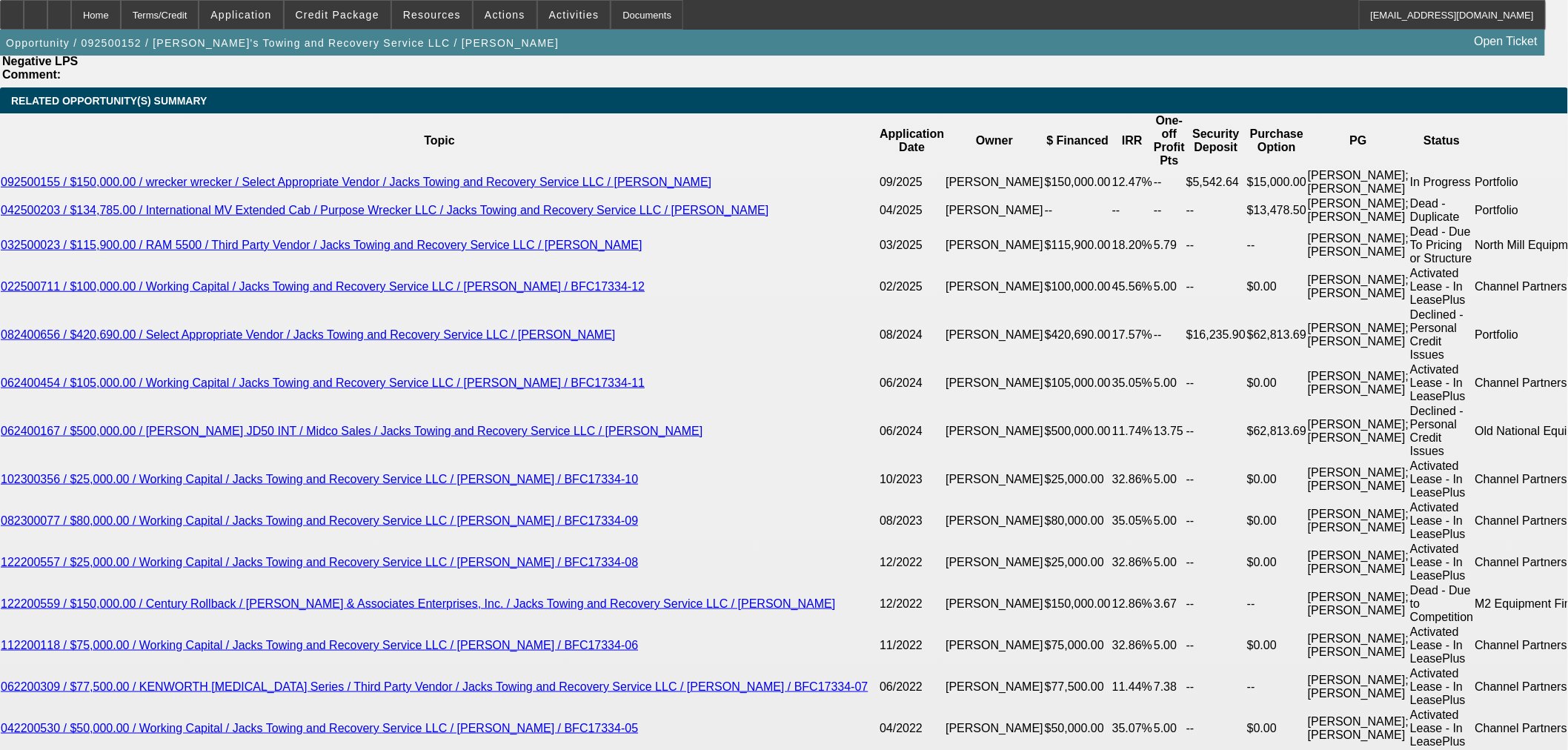
type input "$0.00"
type input "$2,777.05"
drag, startPoint x: 492, startPoint y: 344, endPoint x: 546, endPoint y: 349, distance: 54.2
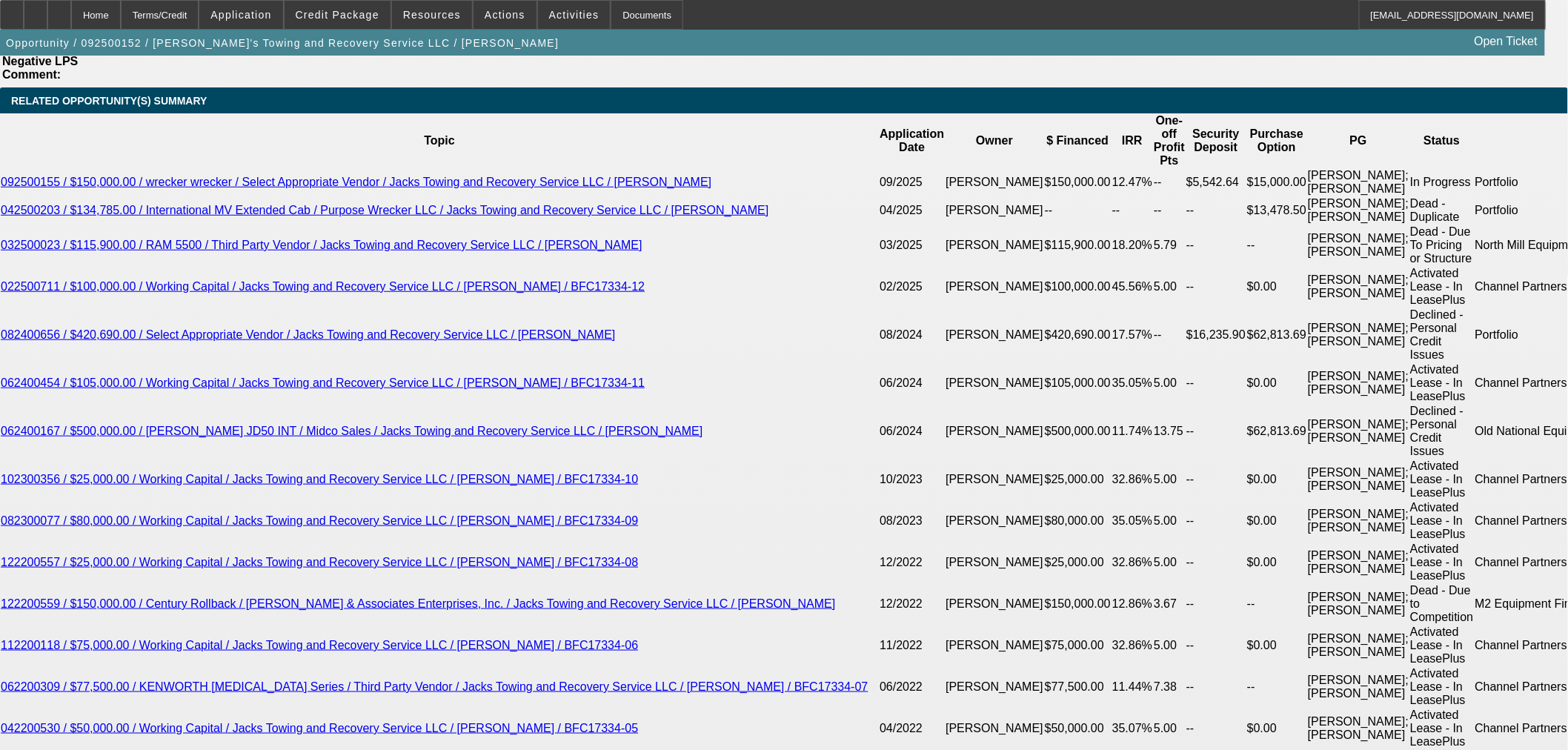
type input "96"
type input "$2,291.84"
drag, startPoint x: 492, startPoint y: 346, endPoint x: 534, endPoint y: 347, distance: 42.0
type input "6"
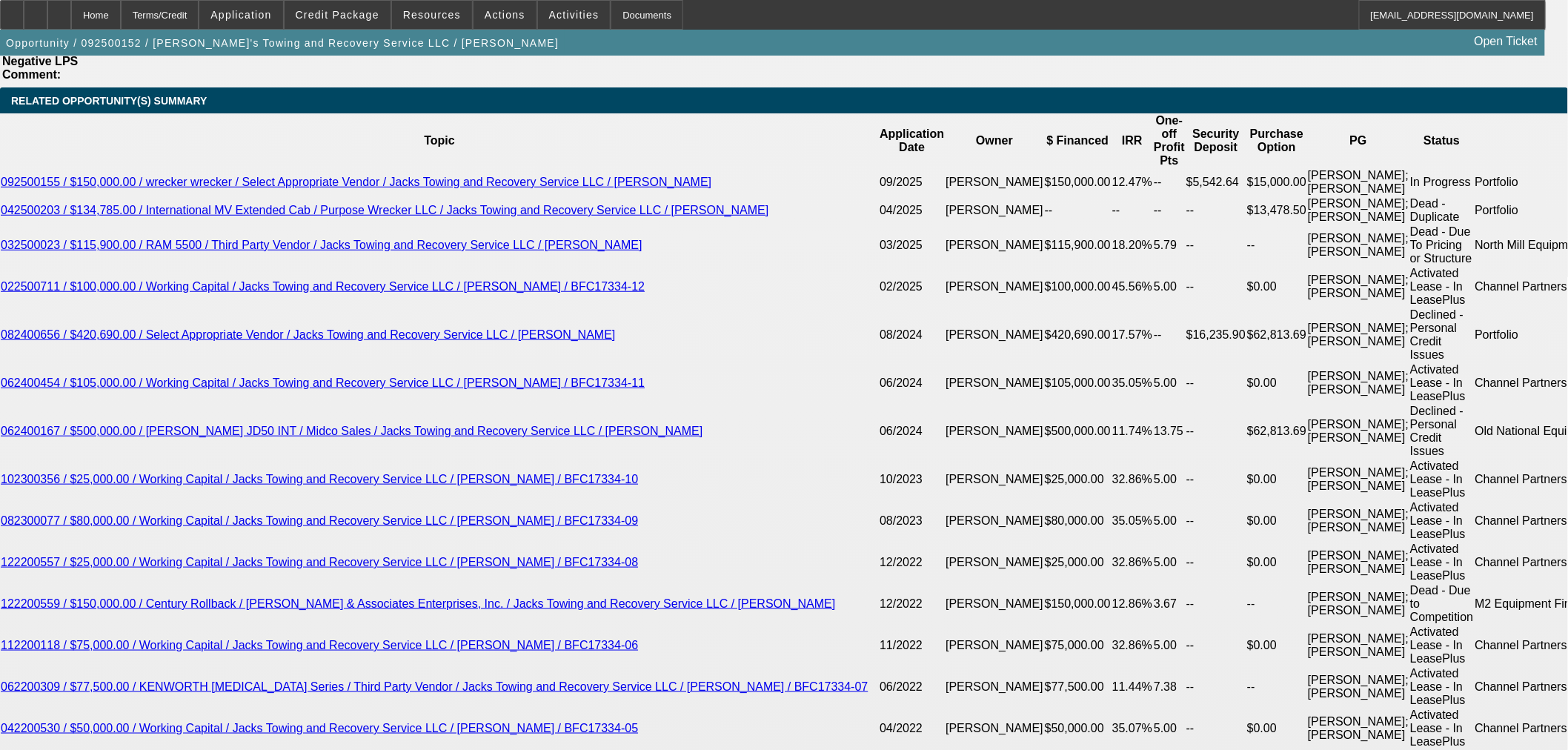
type input "$25,102.59"
type input "60"
type input "$3,172.20"
type input "60"
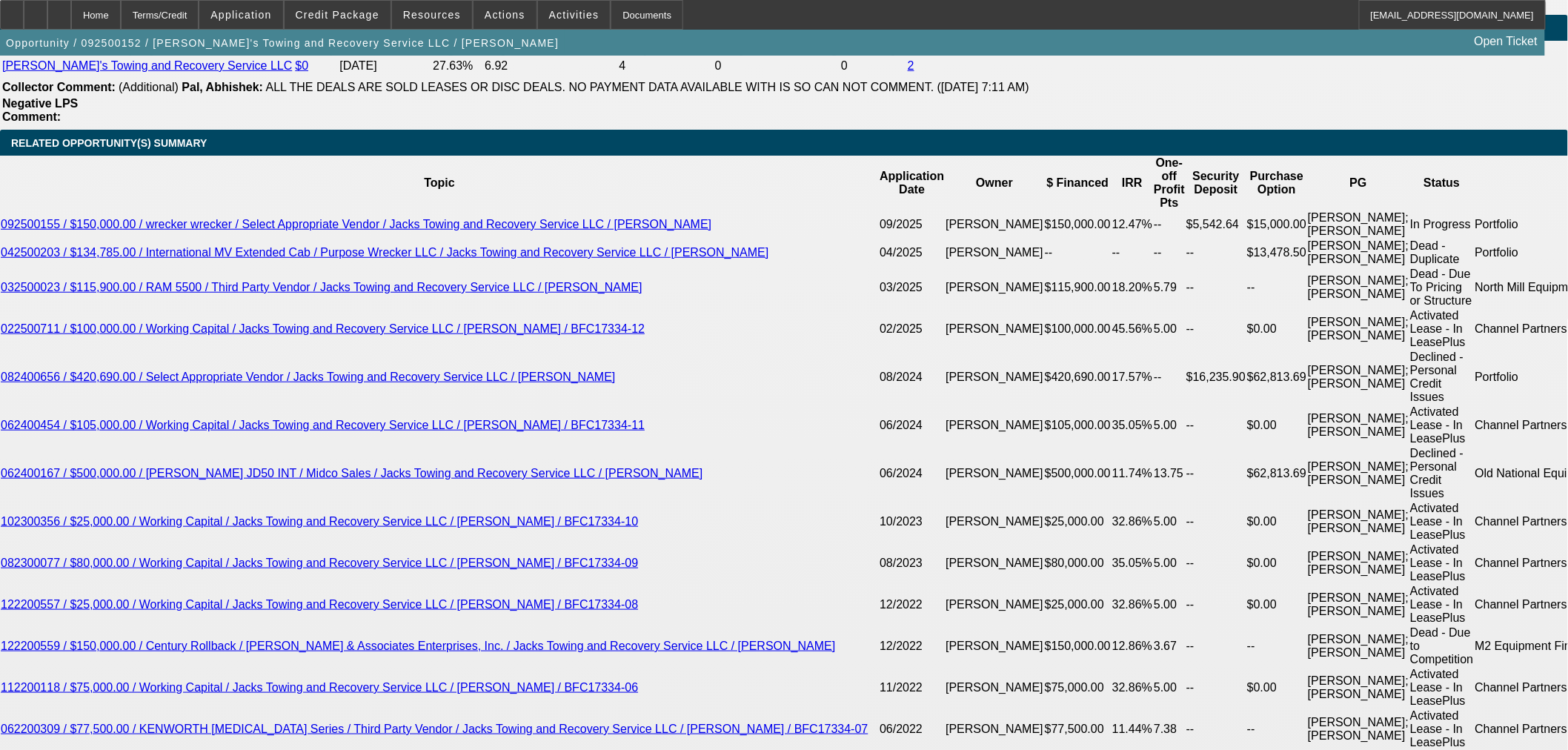
scroll to position [2641, 0]
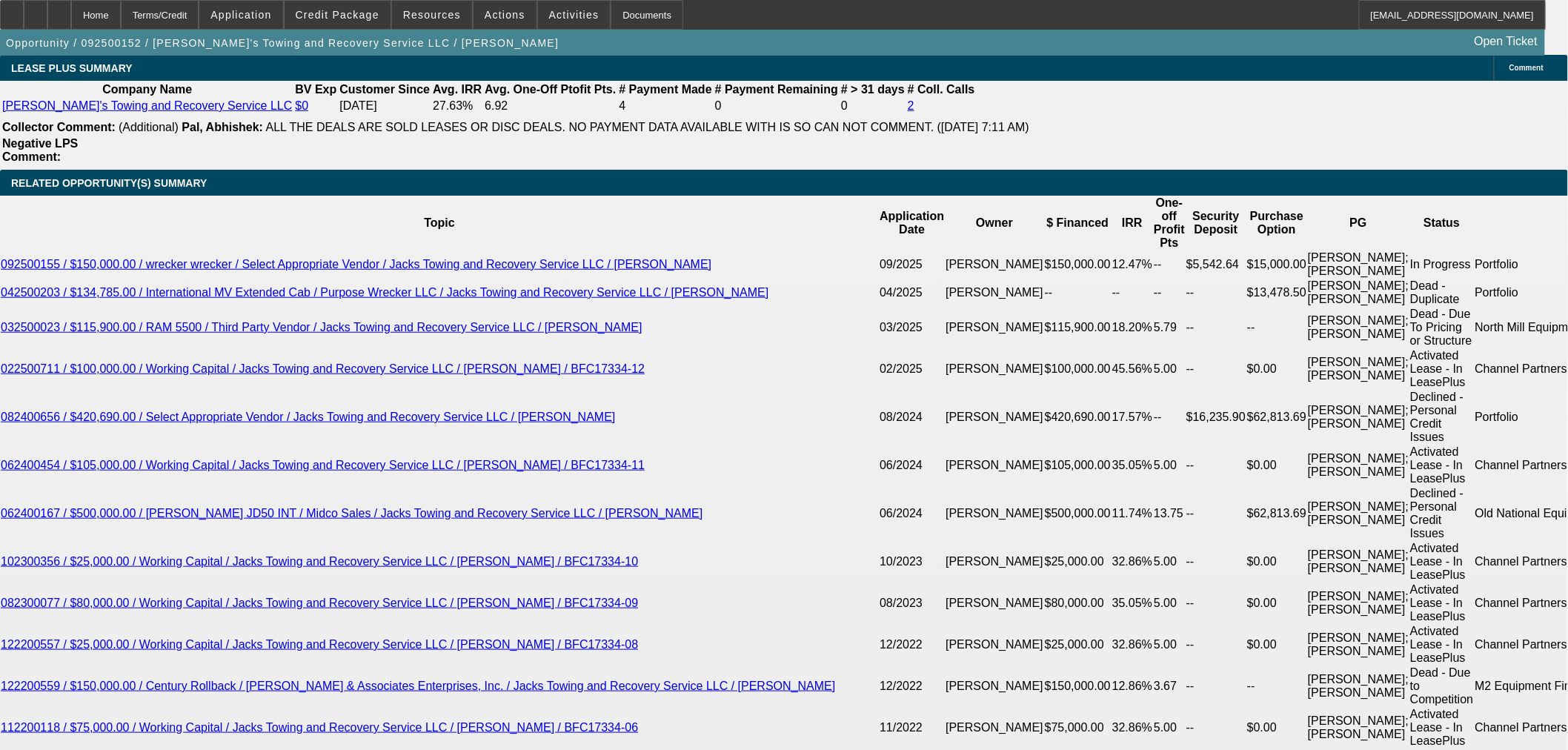
drag, startPoint x: 524, startPoint y: 430, endPoint x: 616, endPoint y: 431, distance: 92.0
type input "0"
type input "$2,431.65"
type input "0"
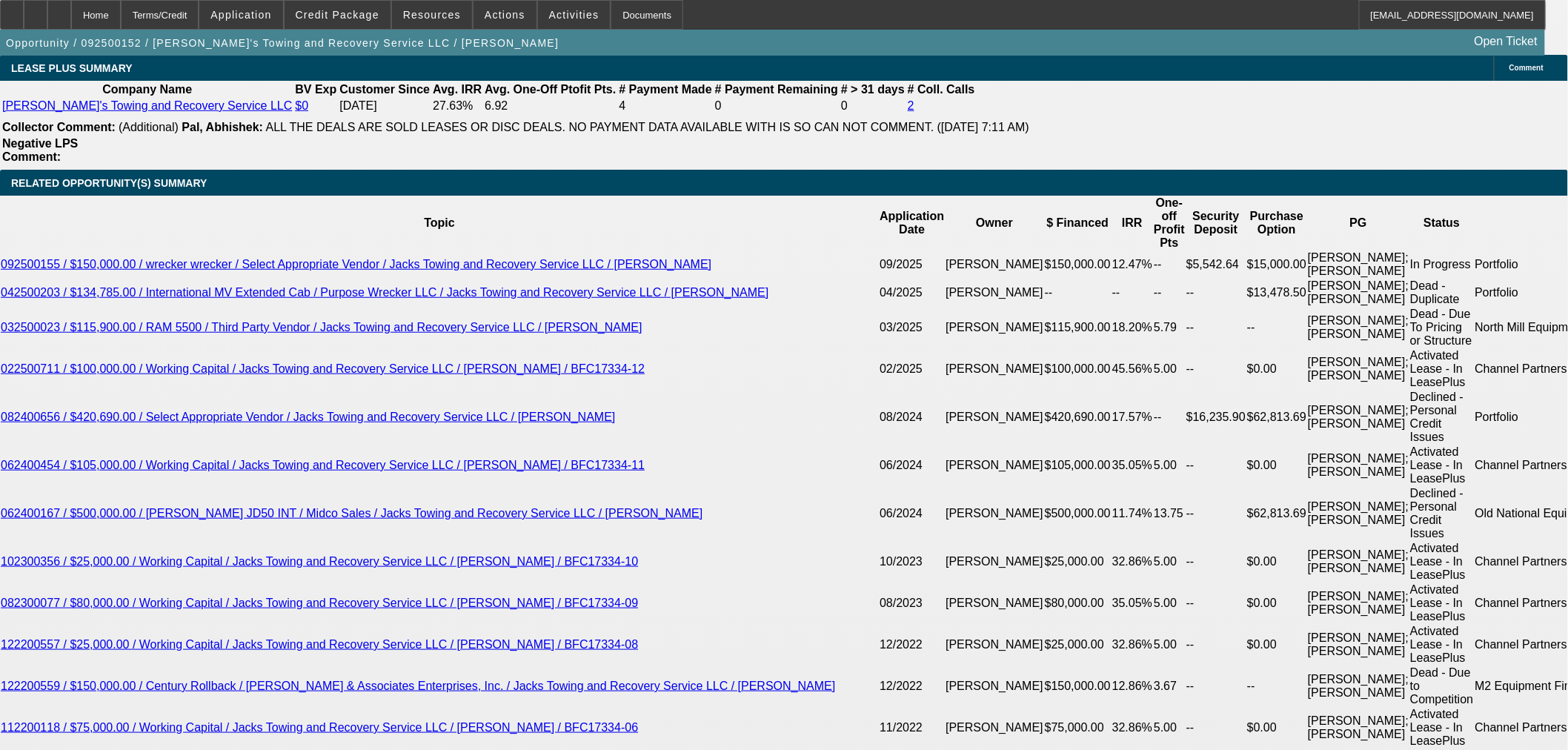
drag, startPoint x: 492, startPoint y: 430, endPoint x: 547, endPoint y: 430, distance: 55.0
type input "7"
type input "72"
type input "$0.06"
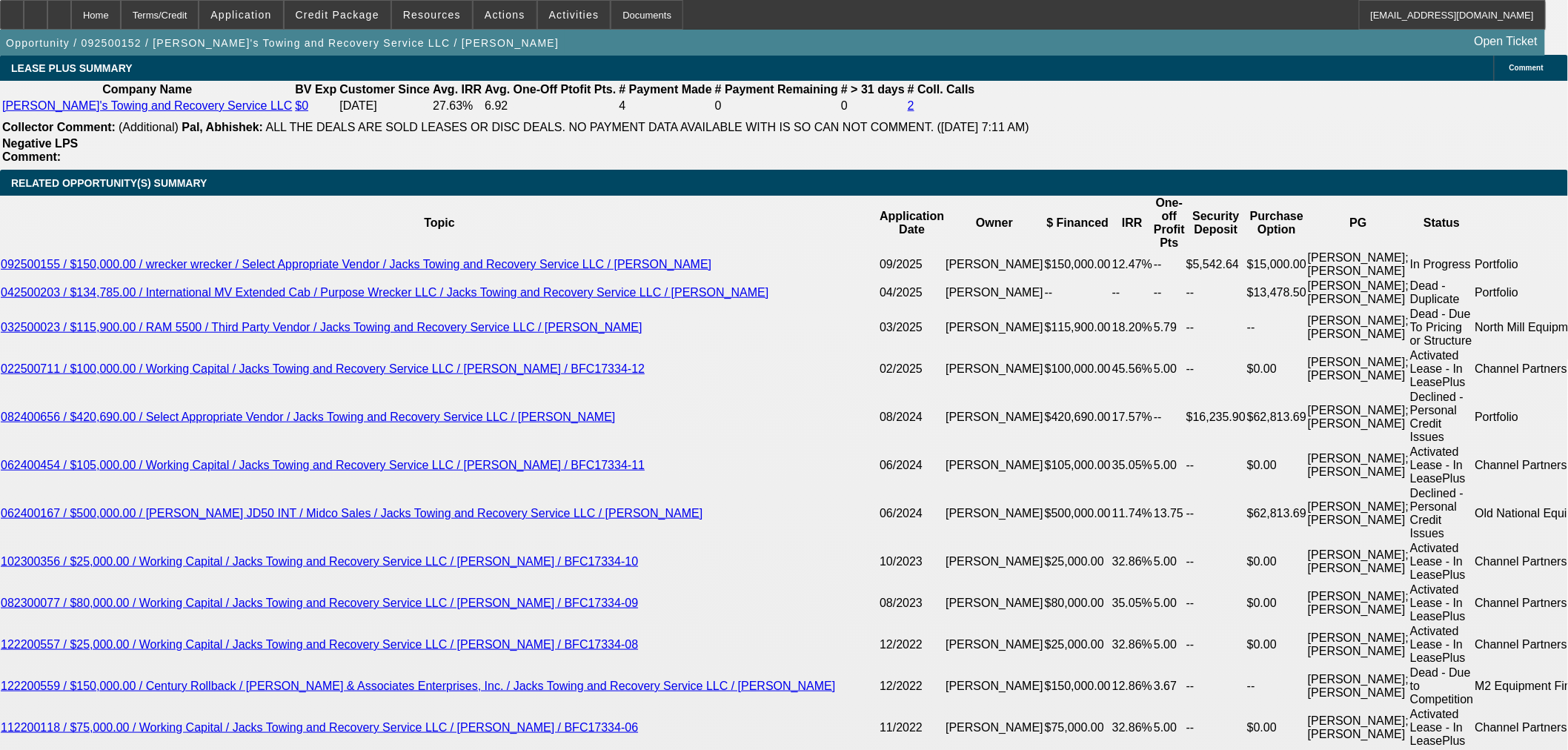
type input "72"
type input "1"
type input "$2,088.62"
drag, startPoint x: 528, startPoint y: 426, endPoint x: 625, endPoint y: 409, distance: 98.5
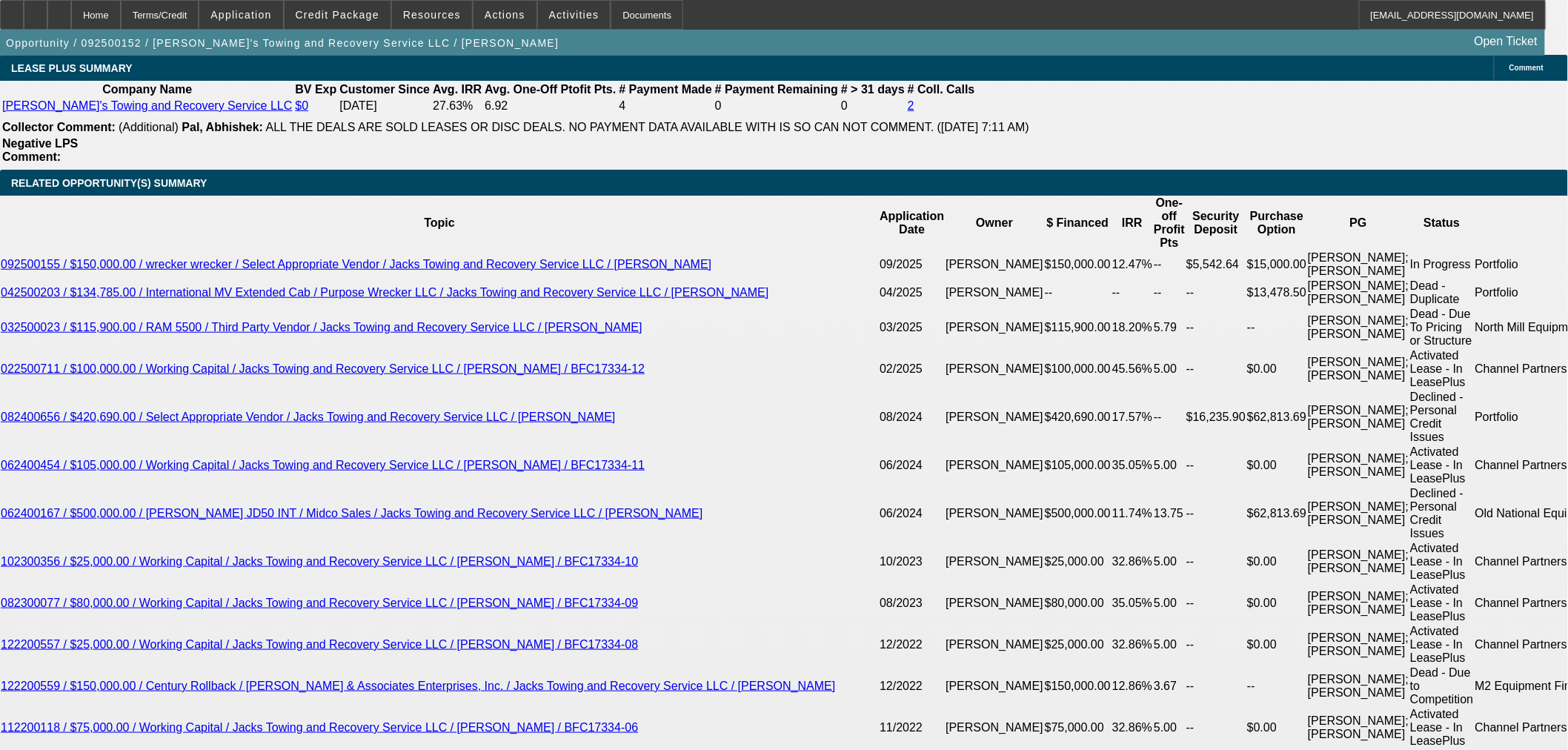
type input "6"
type input "$2,417.97"
type input "6"
drag, startPoint x: 498, startPoint y: 430, endPoint x: 524, endPoint y: 431, distance: 26.0
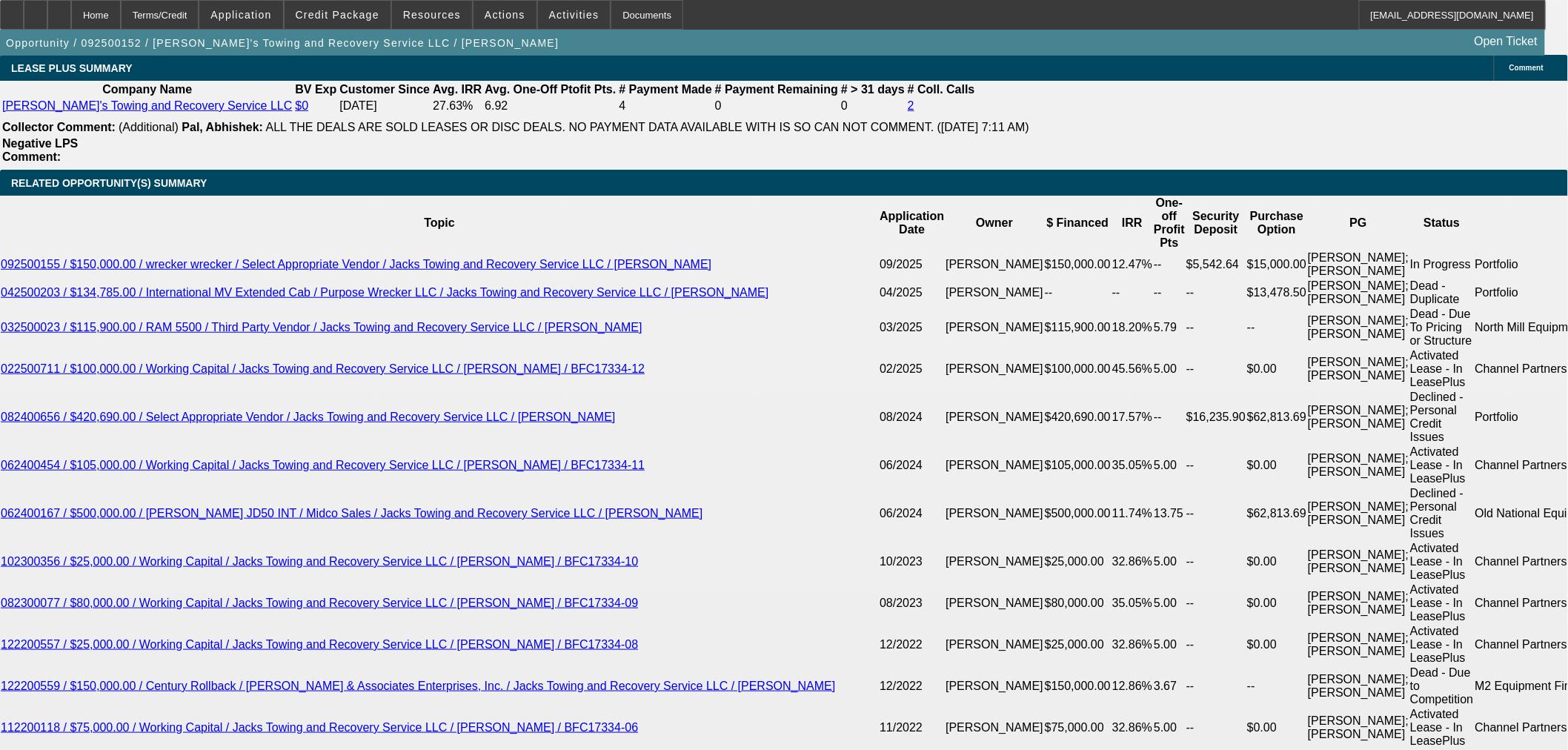
type input "96"
type input "$1,917.32"
drag, startPoint x: 489, startPoint y: 431, endPoint x: 588, endPoint y: 396, distance: 105.0
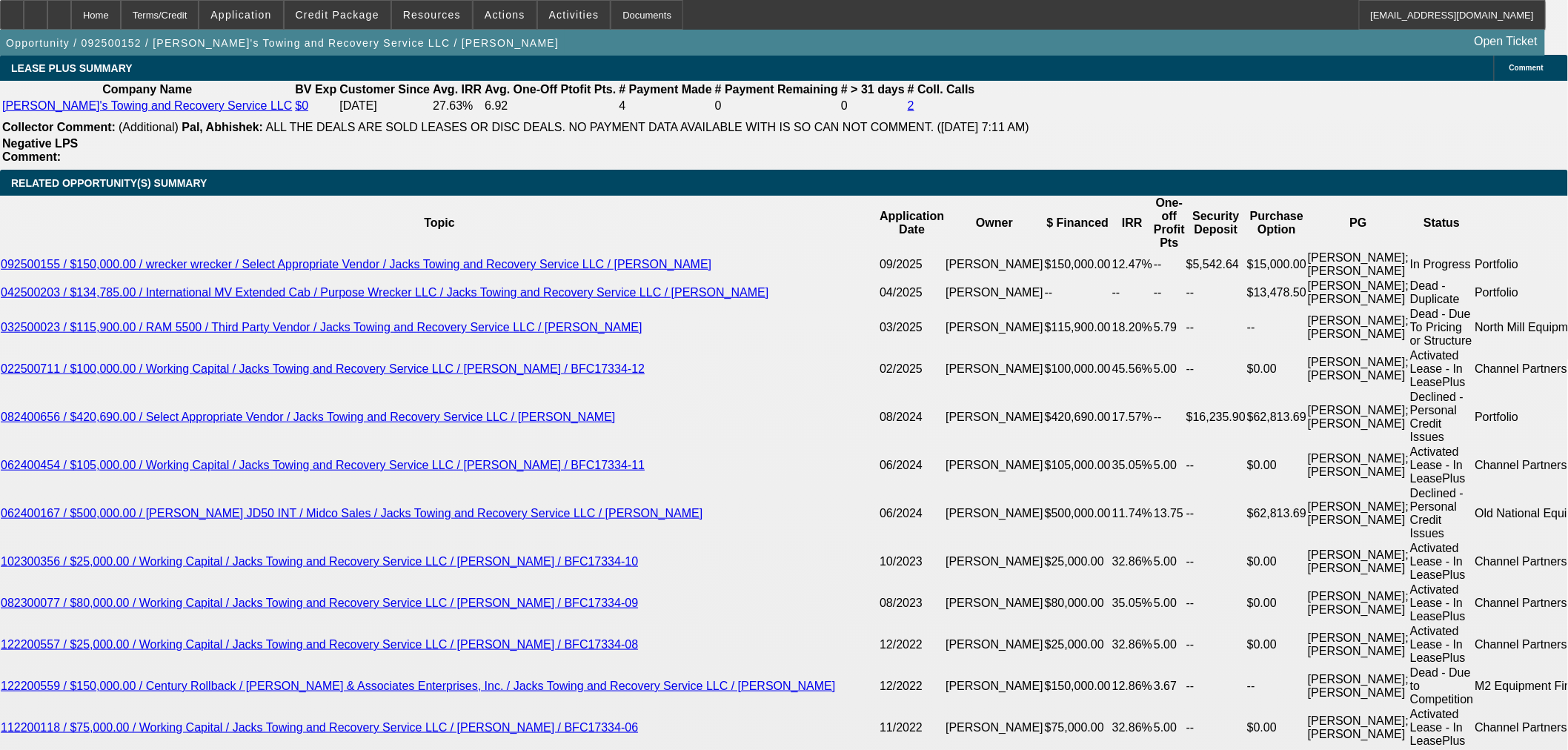
type input "84"
type input "$2,131.37"
drag, startPoint x: 495, startPoint y: 430, endPoint x: 542, endPoint y: 430, distance: 47.0
type input "96"
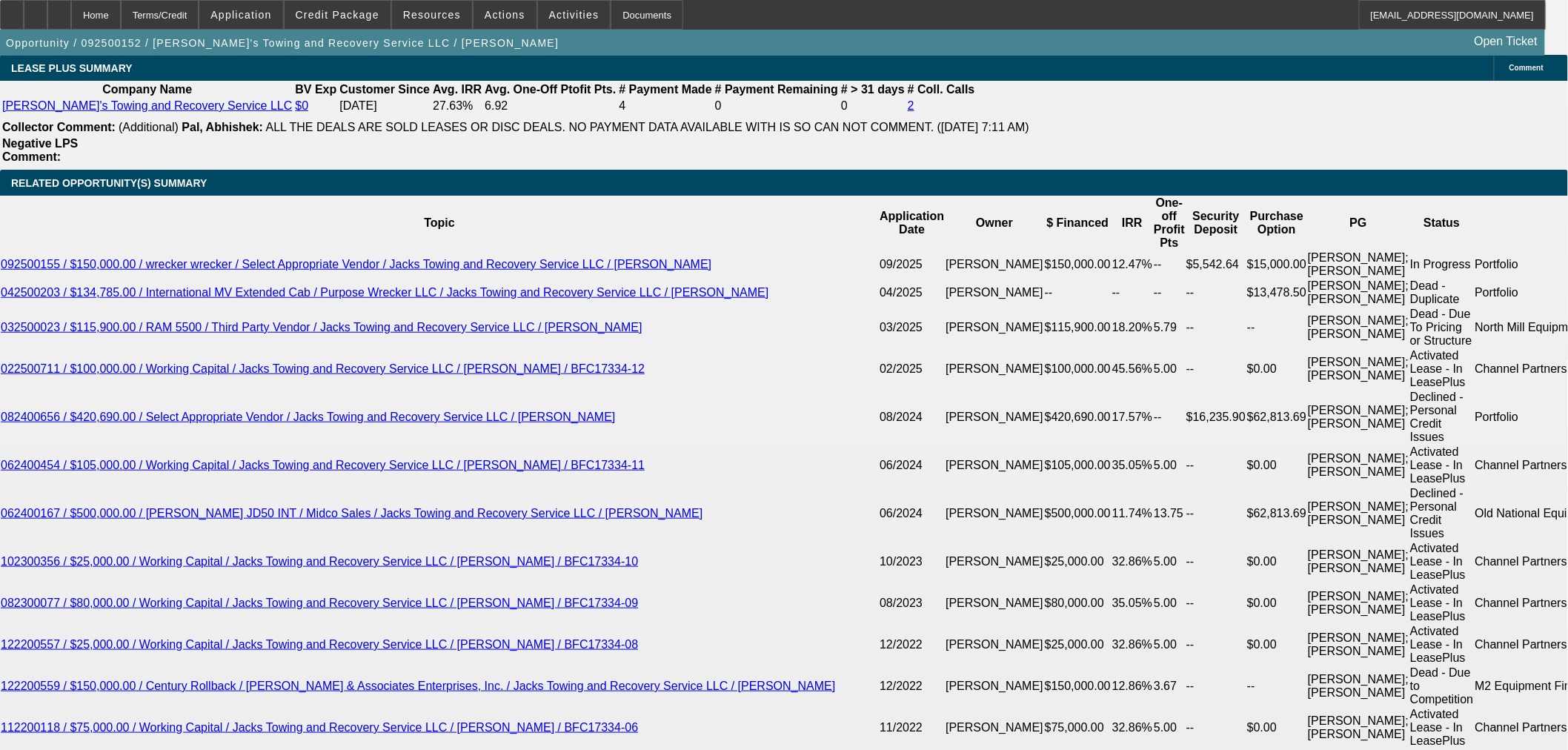
type input "$1,917.32"
type input "96"
drag, startPoint x: 534, startPoint y: 431, endPoint x: 584, endPoint y: 432, distance: 50.0
type input "1"
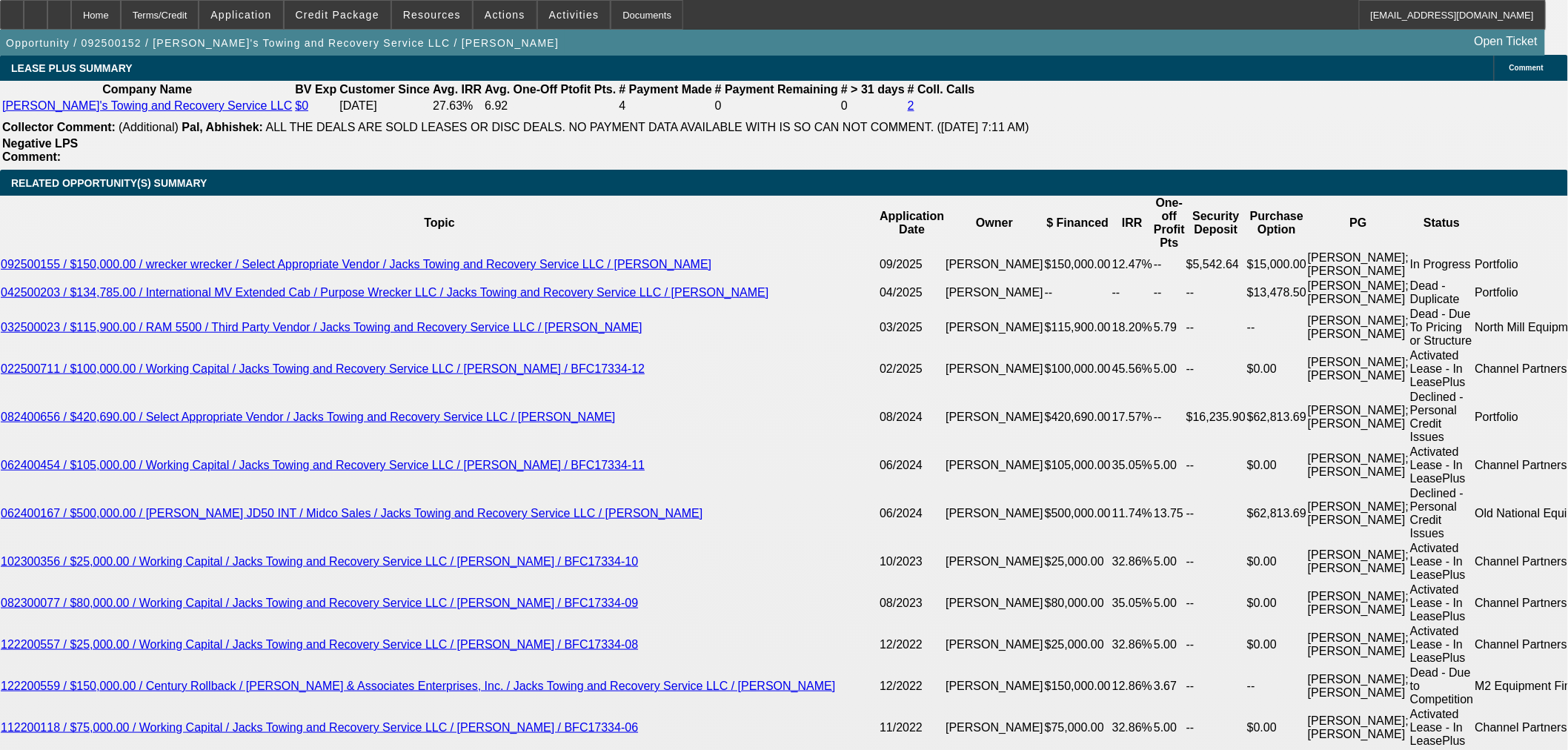
type input "$1,582.02"
type input "10"
type input "$2,213.90"
type input "10"
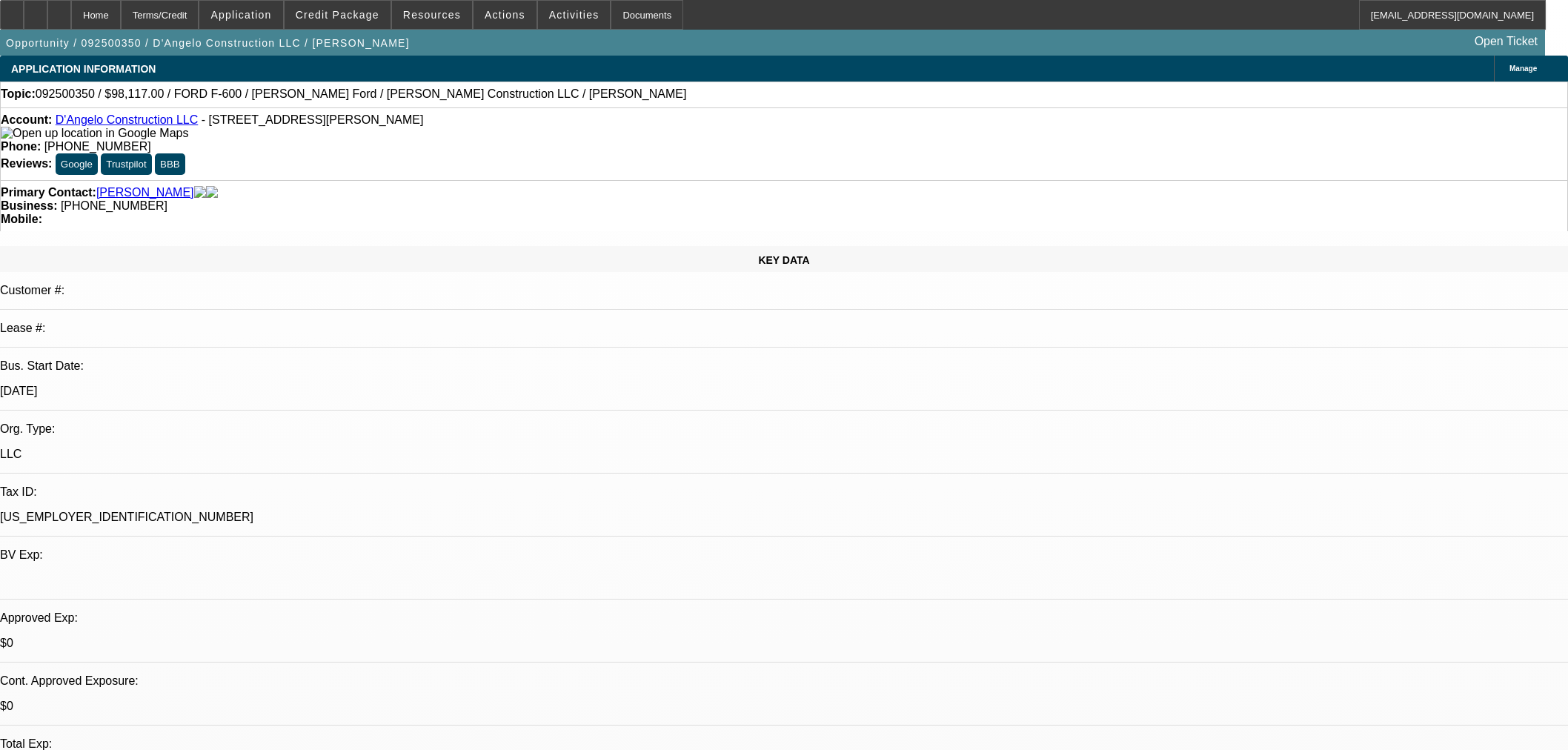
select select "0"
select select "2"
select select "0.1"
select select "4"
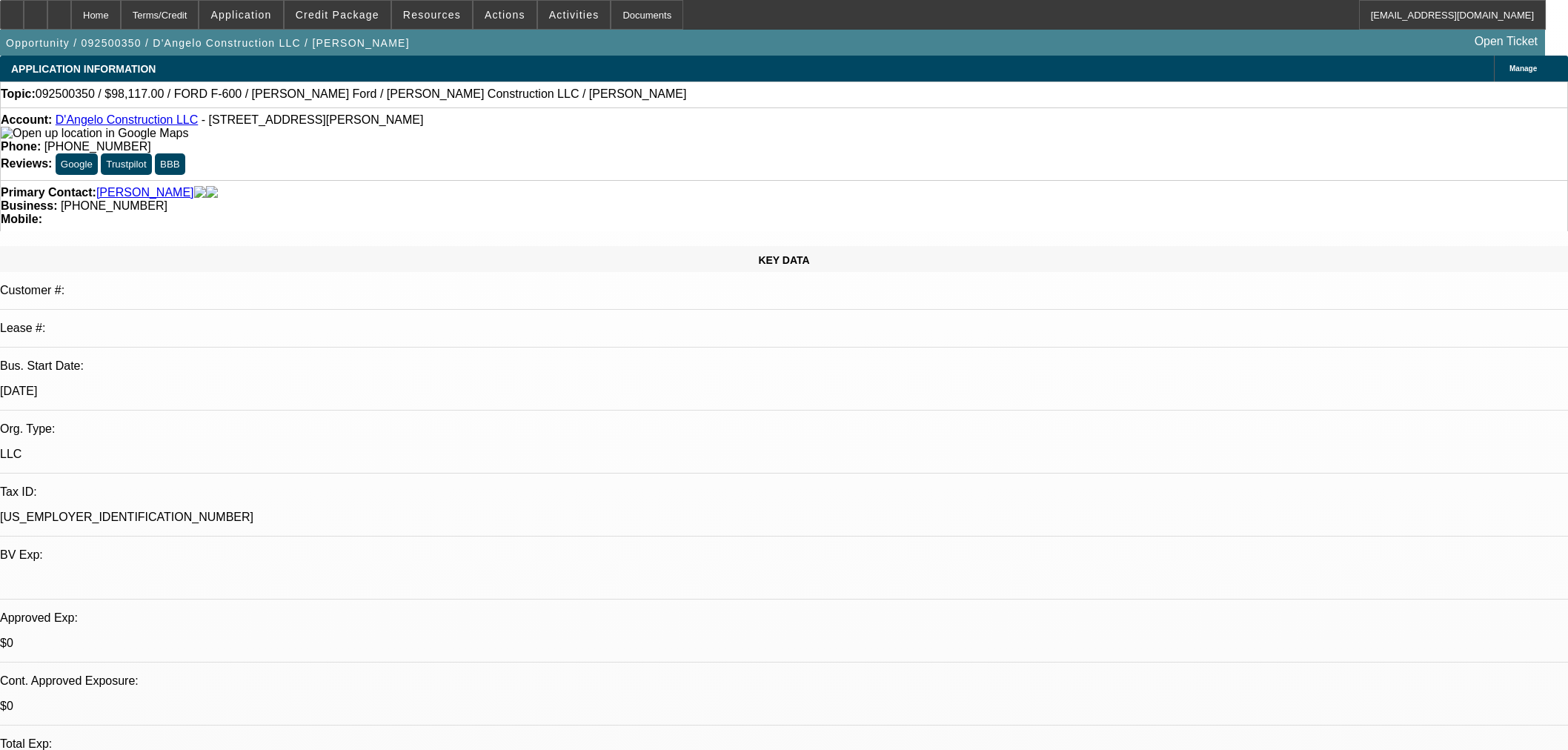
select select "0"
select select "3"
select select "0.1"
select select "4"
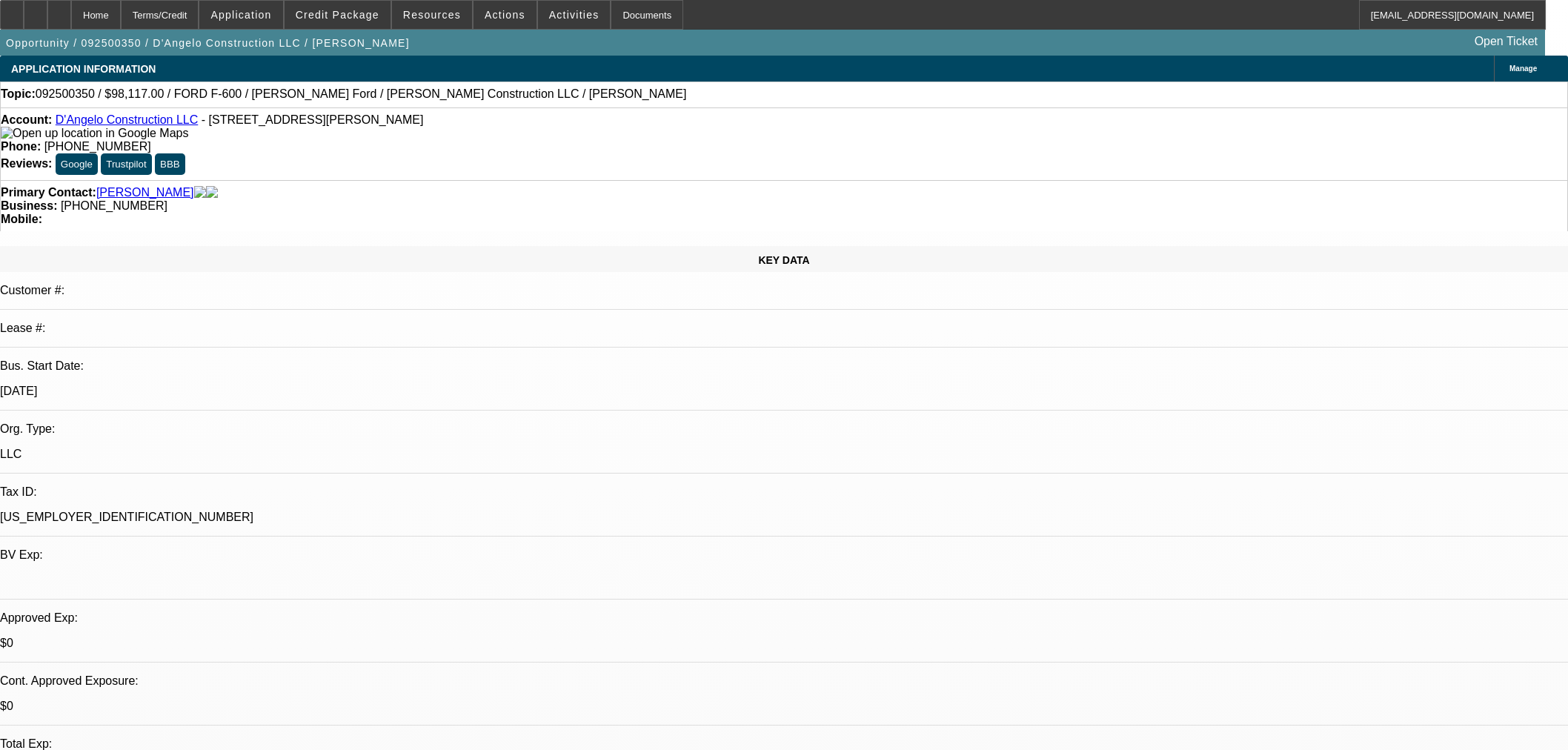
select select "0"
select select "0.1"
select select "4"
select select "0.1"
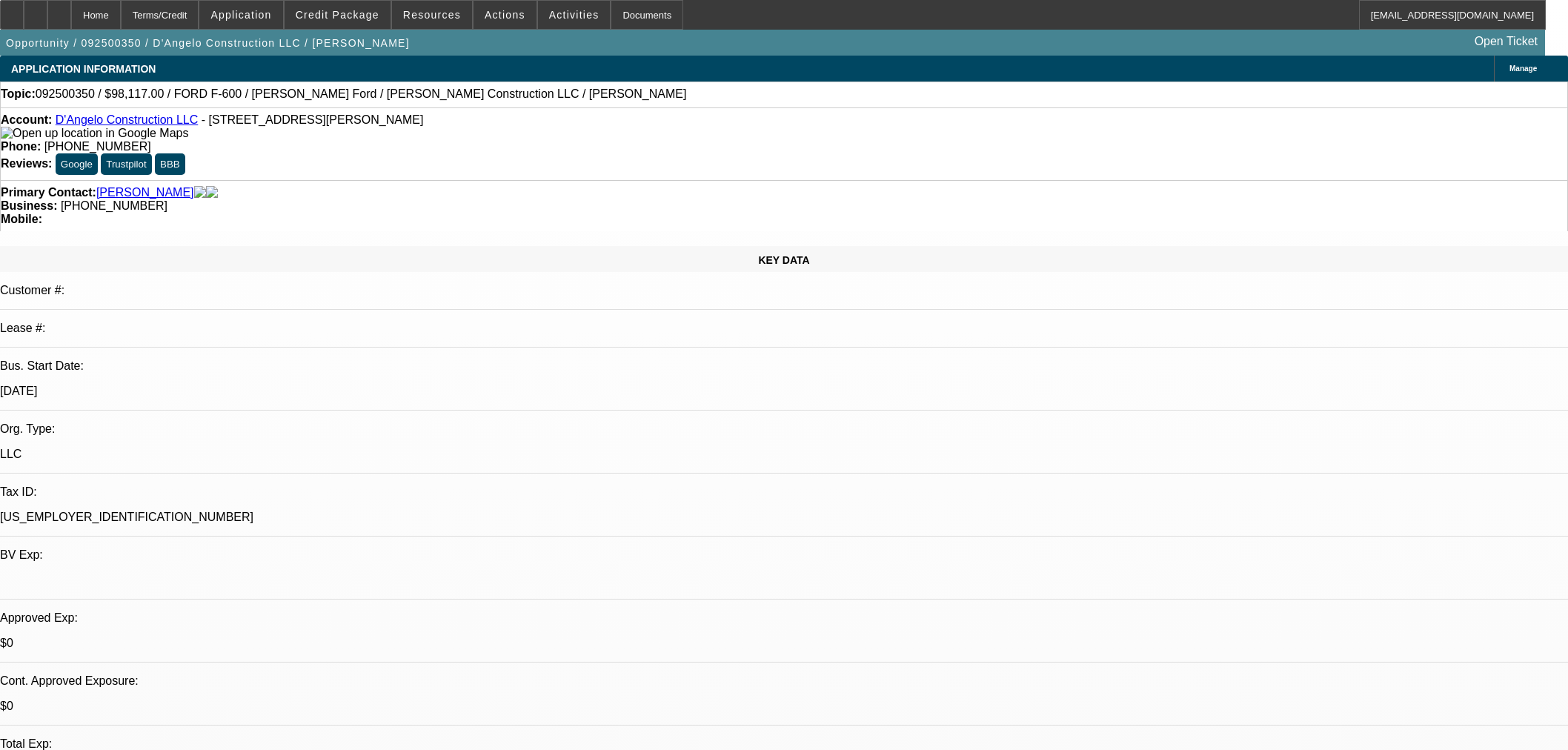
select select "2"
select select "0.1"
select select "4"
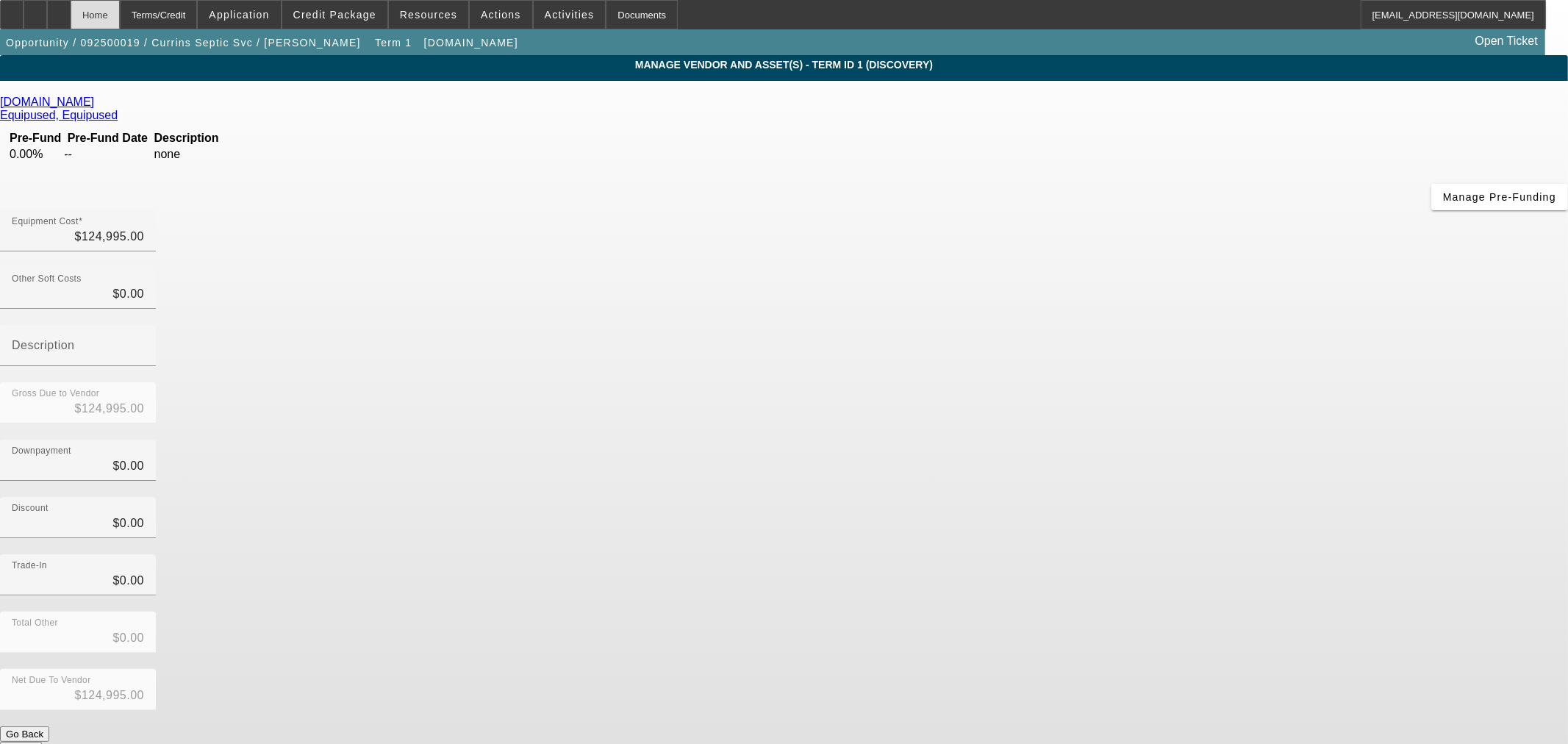
click at [120, 17] on div "Home" at bounding box center [95, 14] width 49 height 30
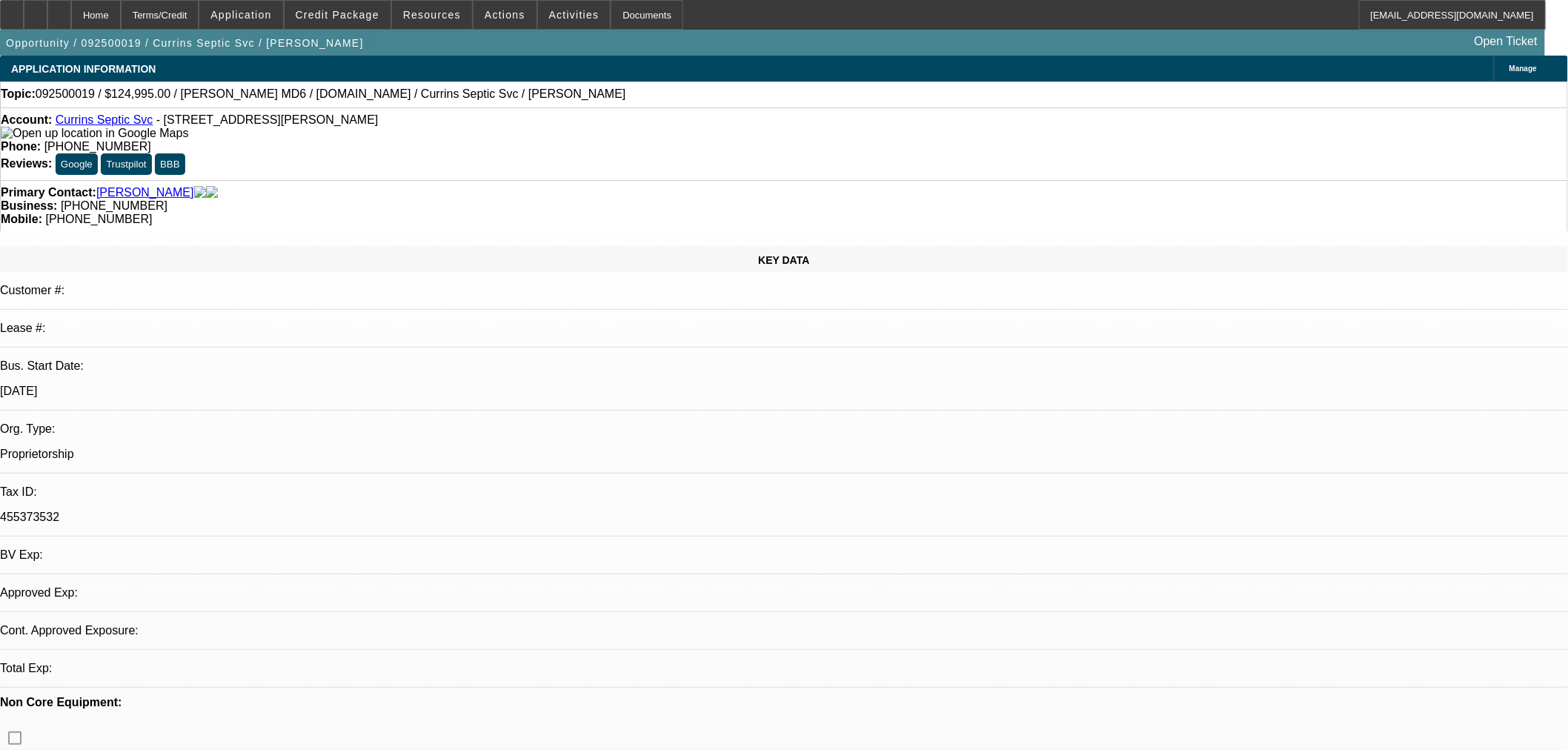
select select "0"
select select "2"
select select "0.1"
select select "4"
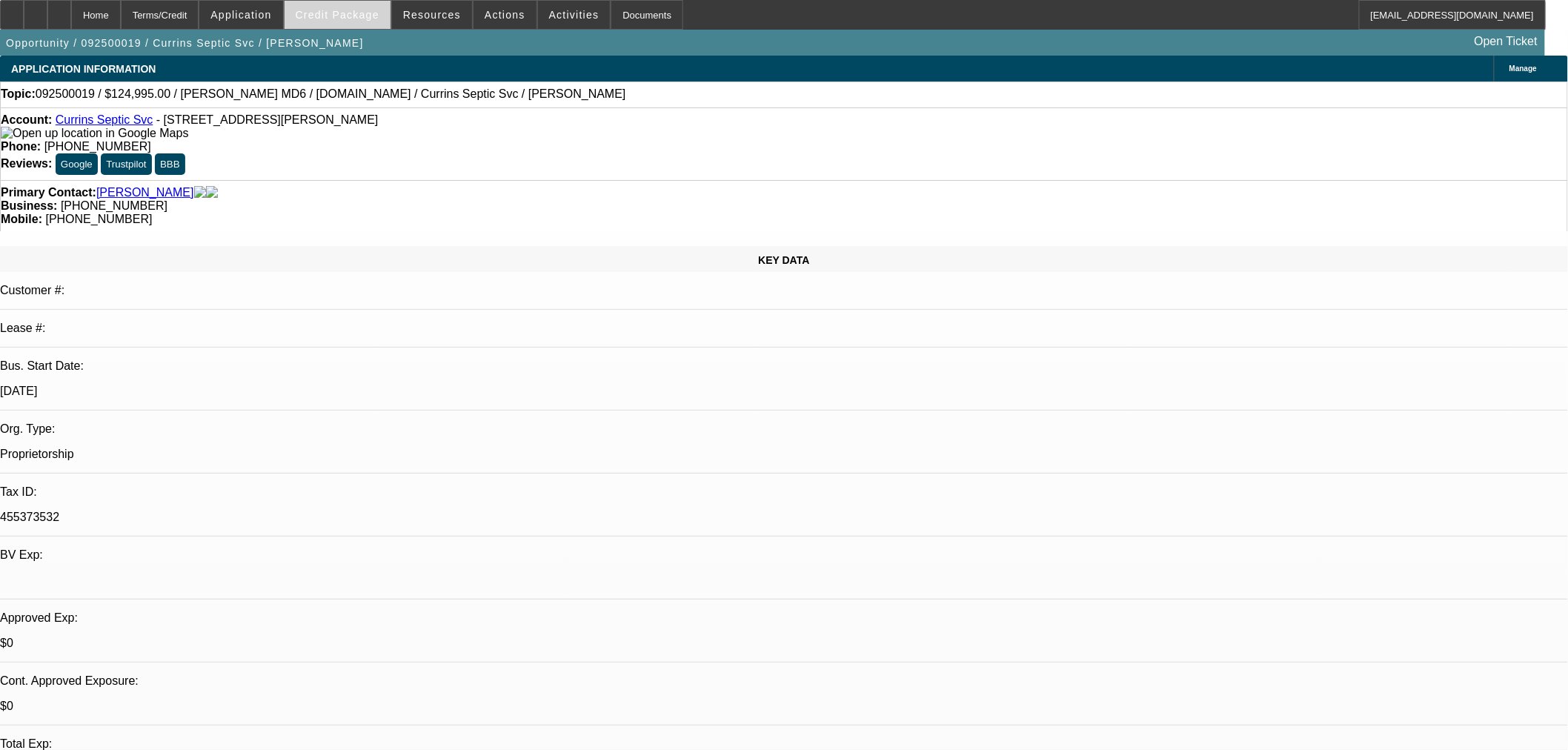
click at [374, 16] on span "Credit Package" at bounding box center [338, 14] width 84 height 12
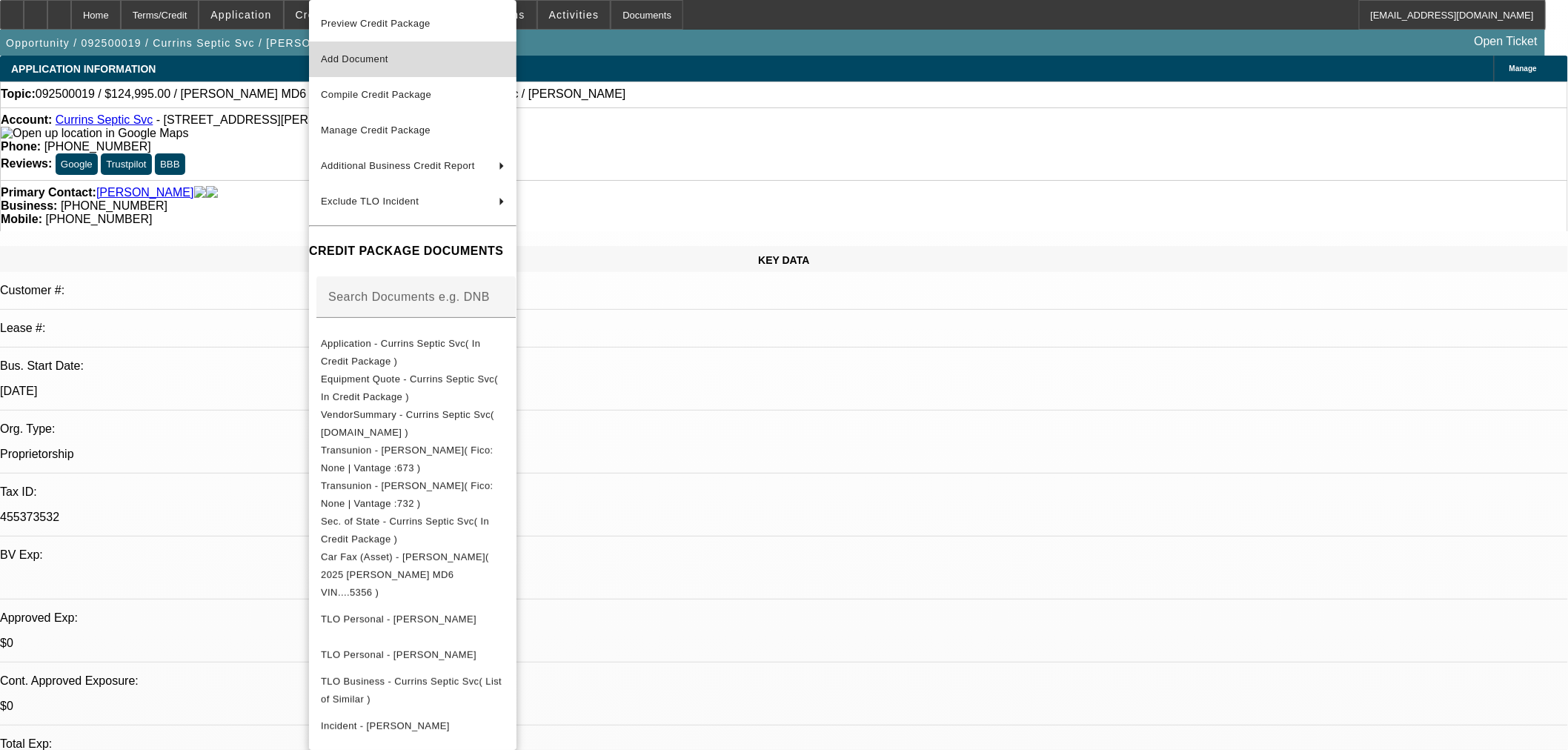
click at [405, 68] on span "Add Document" at bounding box center [413, 60] width 183 height 18
